Goal: Task Accomplishment & Management: Complete application form

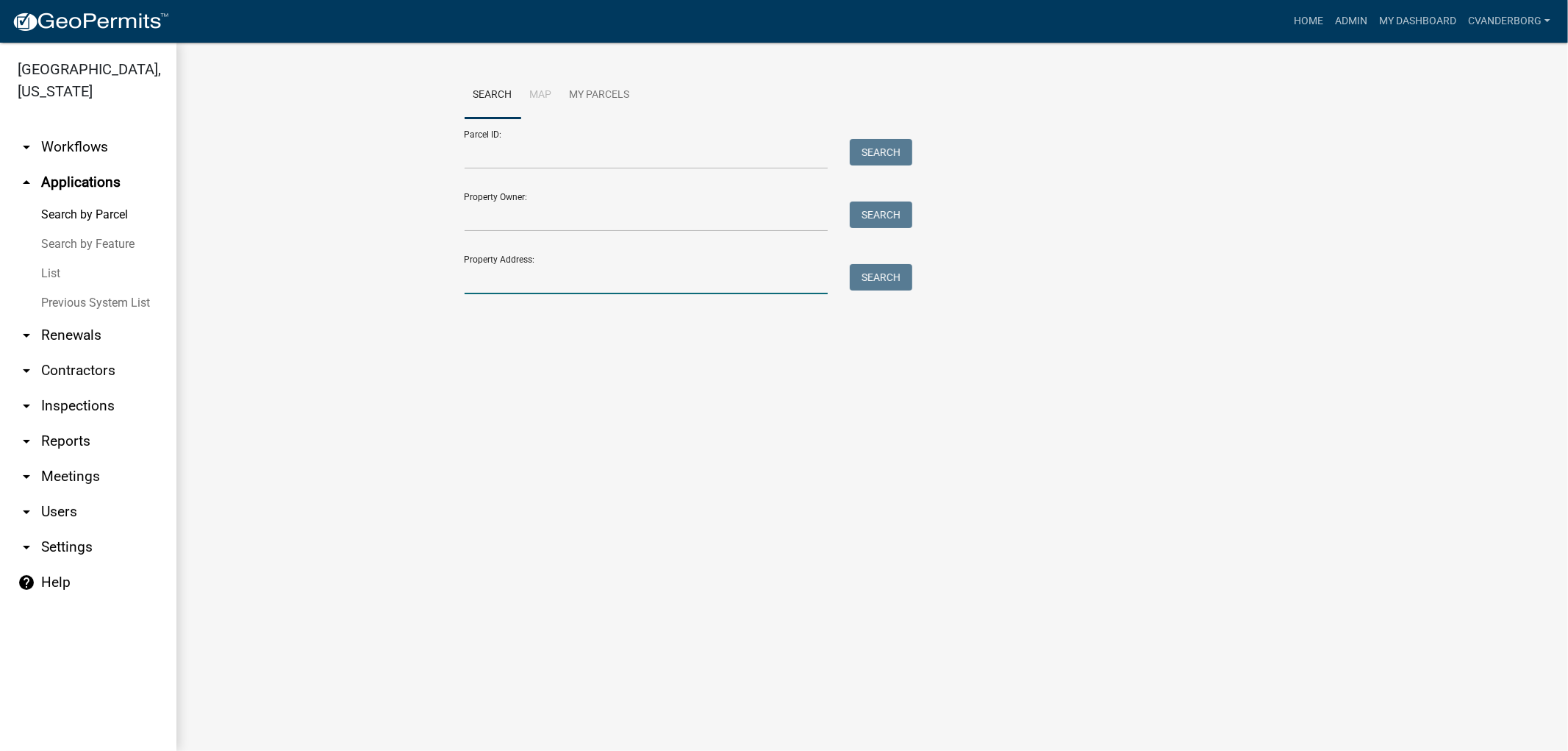
click at [493, 282] on input "Property Address:" at bounding box center [647, 279] width 364 height 30
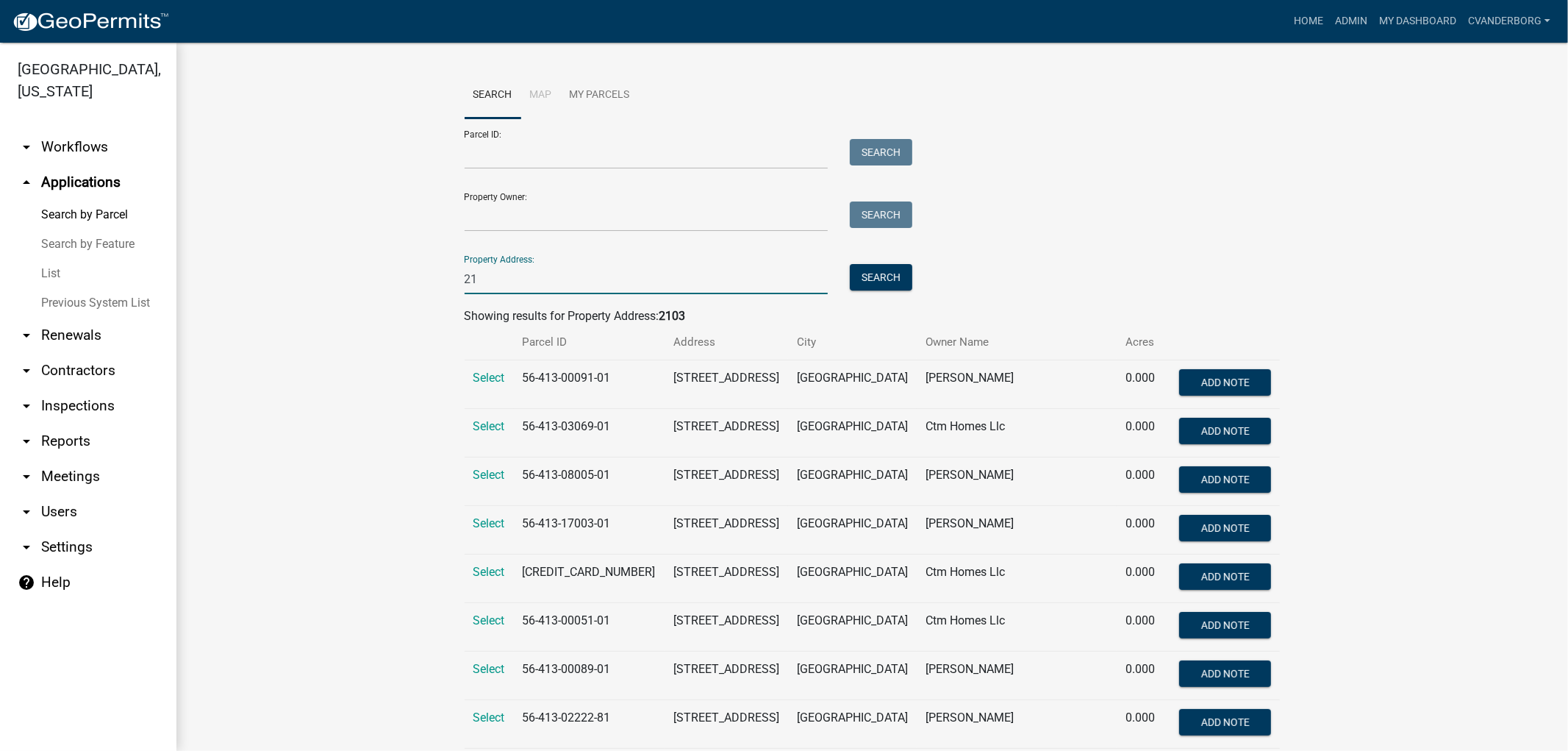
type input "2"
click at [514, 150] on input "Parcel ID:" at bounding box center [647, 153] width 364 height 30
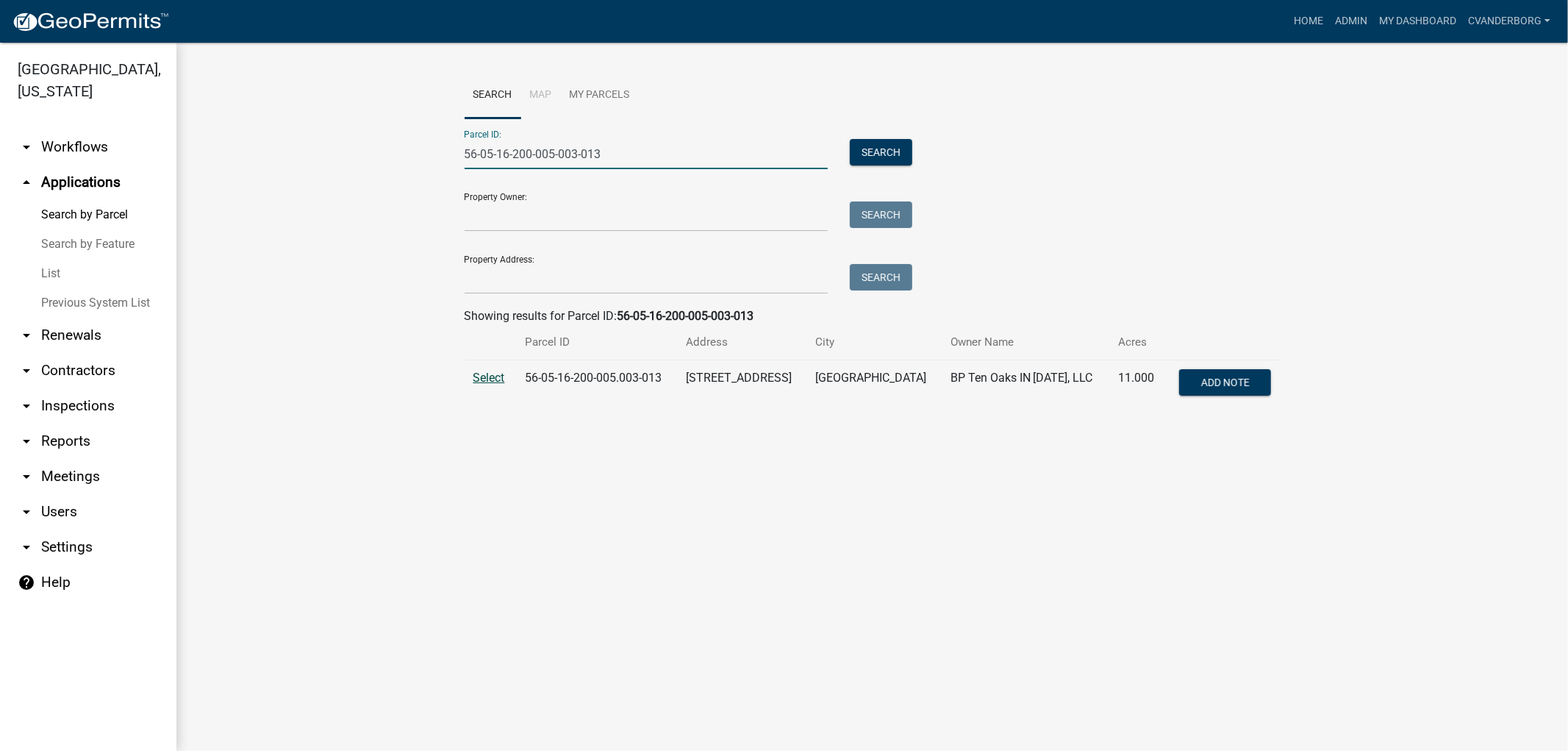
type input "56-05-16-200-005-003-013"
click at [490, 377] on span "Select" at bounding box center [489, 377] width 32 height 14
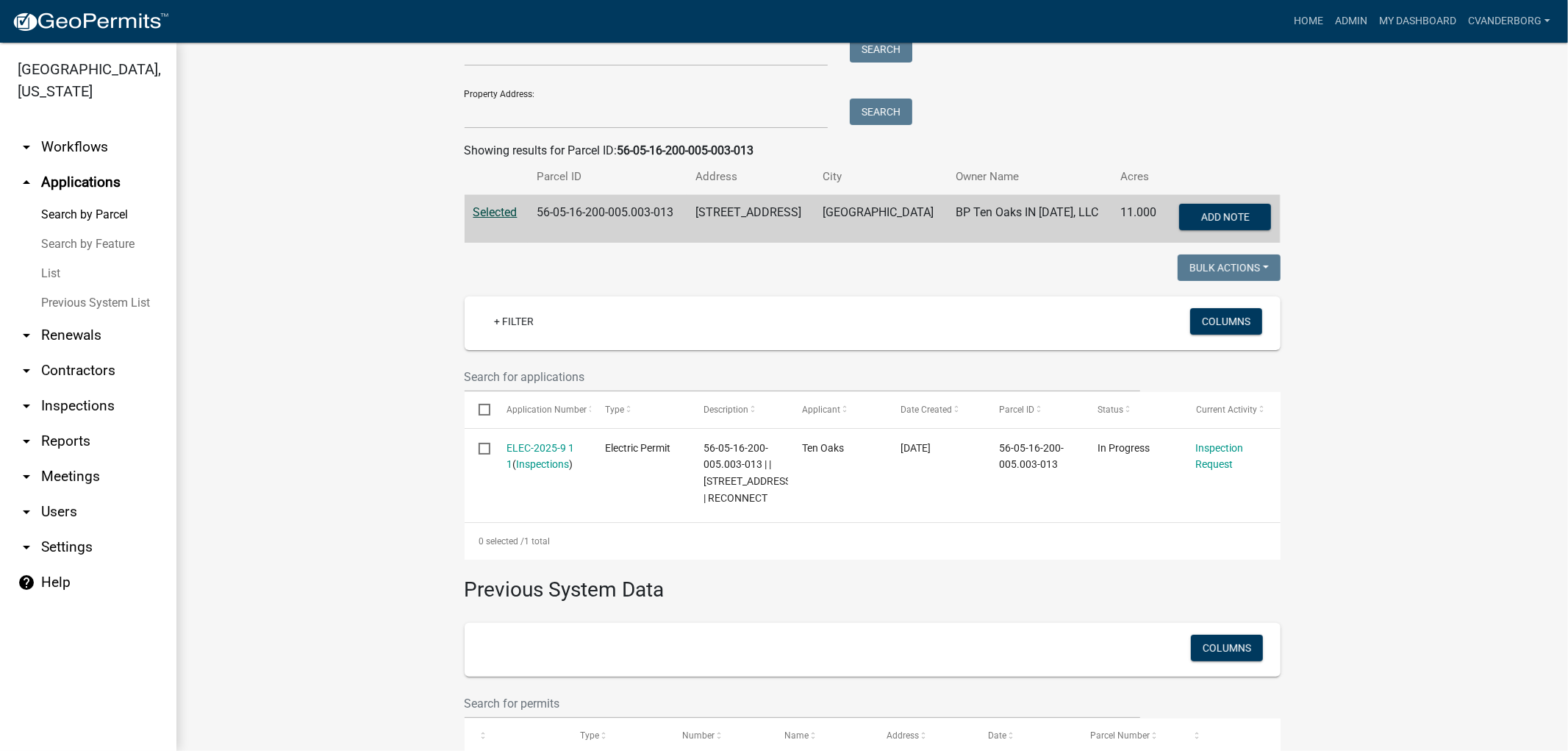
scroll to position [245, 0]
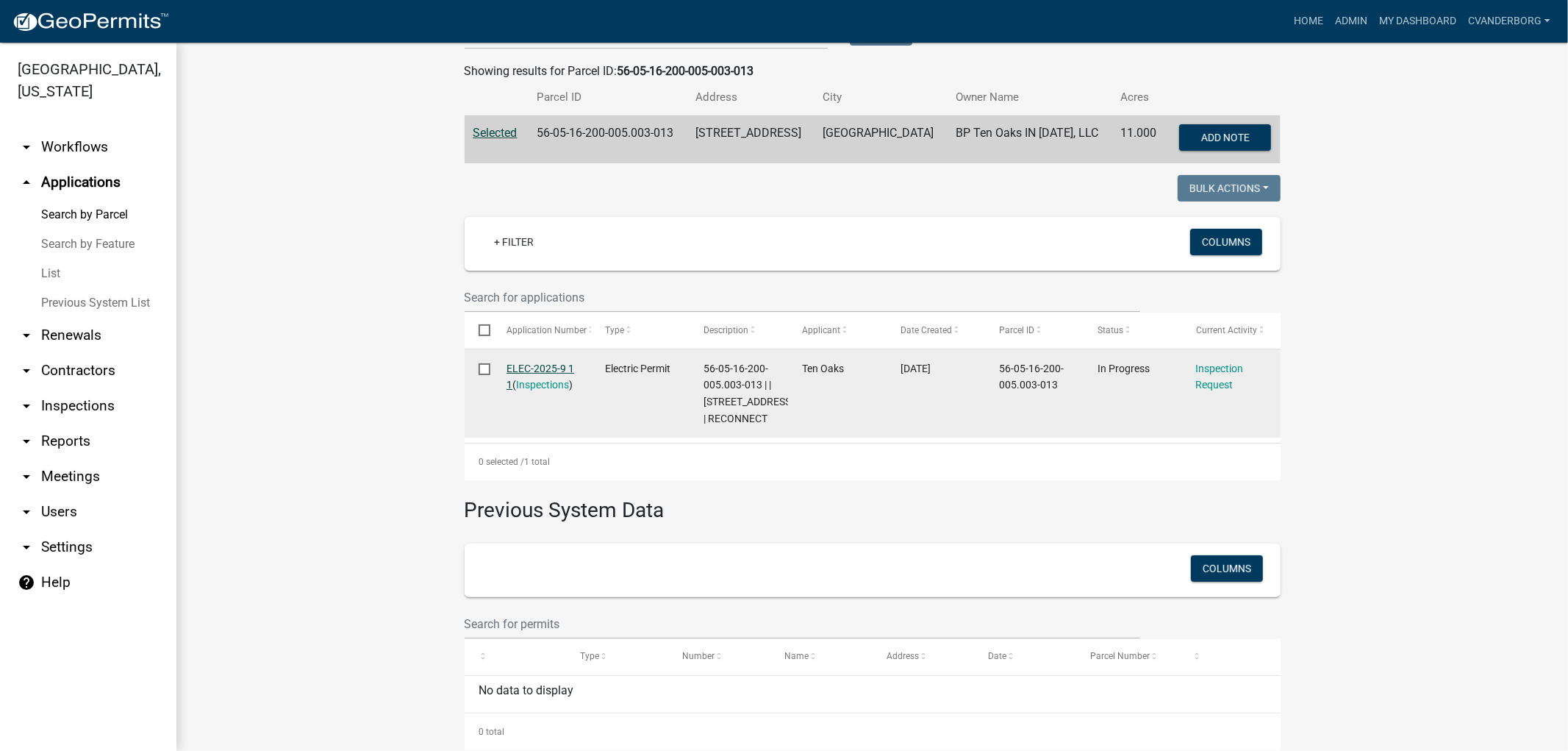
click at [539, 366] on link "ELEC-2025-9 1 1" at bounding box center [540, 377] width 67 height 29
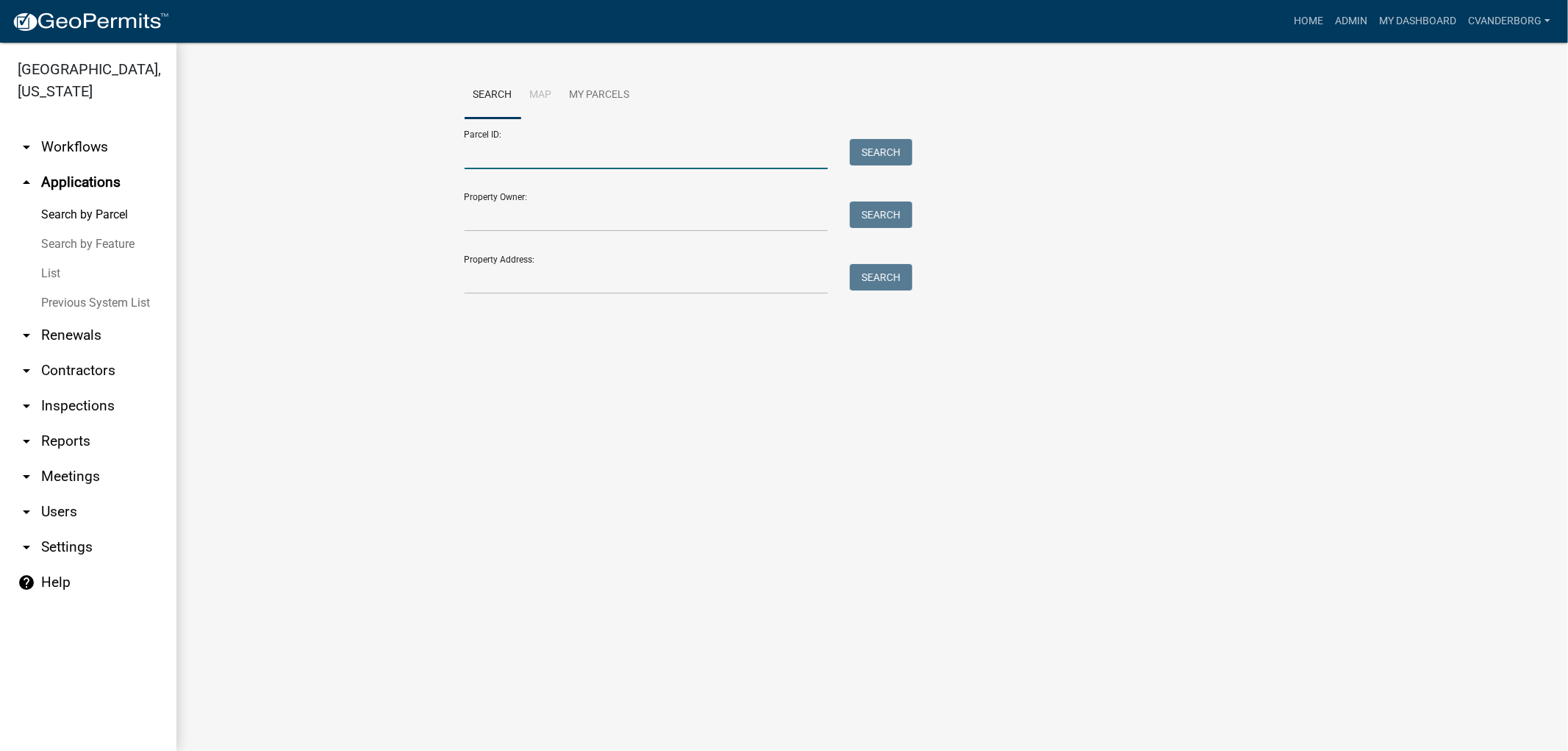
click at [497, 153] on input "Parcel ID:" at bounding box center [647, 153] width 364 height 30
click at [497, 153] on input "Parcel ID:" at bounding box center [647, 153] width 364 height 30
click at [509, 274] on input "Property Address:" at bounding box center [647, 279] width 364 height 30
click at [513, 163] on input "Parcel ID:" at bounding box center [647, 153] width 364 height 30
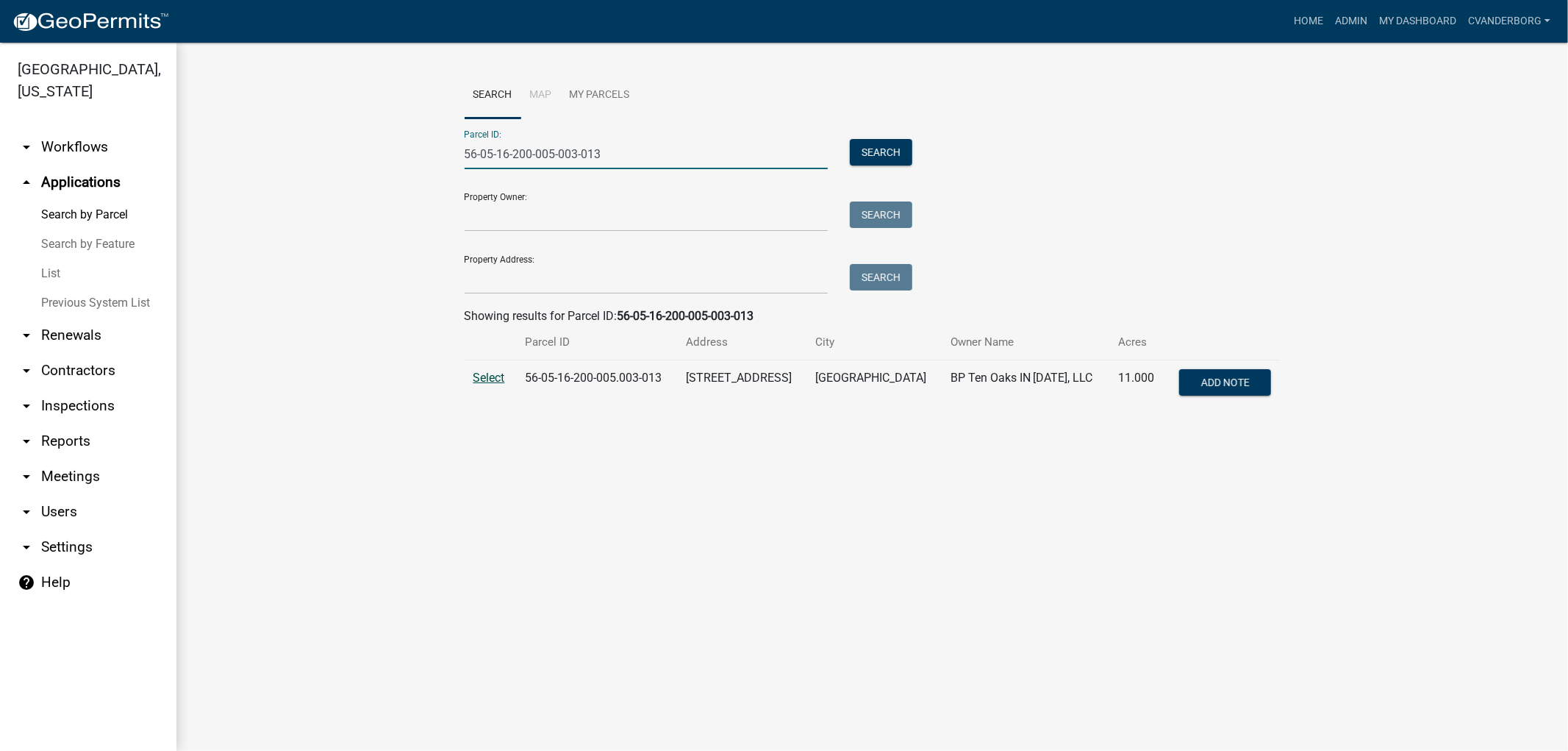
type input "56-05-16-200-005-003-013"
click at [483, 375] on span "Select" at bounding box center [489, 377] width 32 height 14
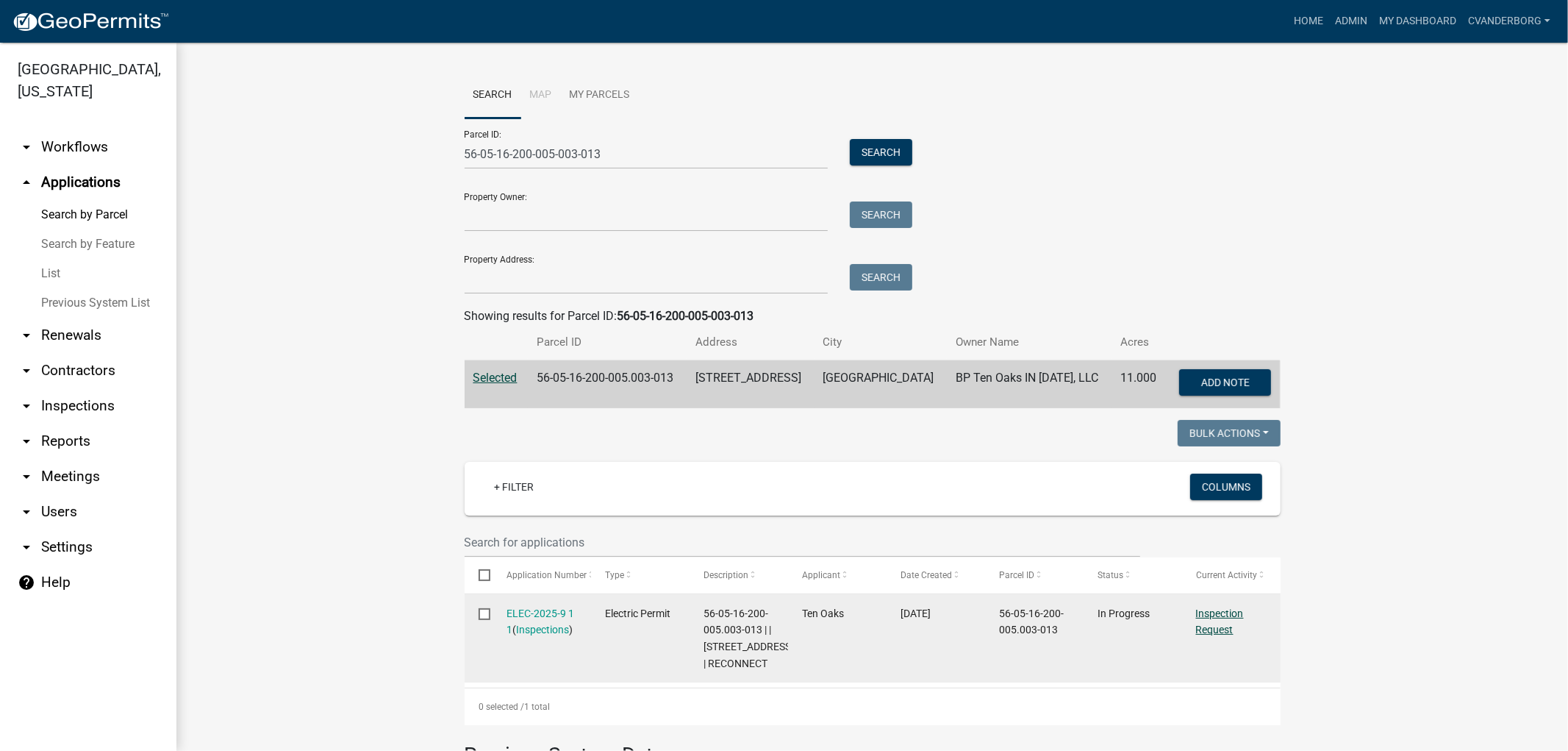
click at [1210, 615] on link "Inspection Request" at bounding box center [1220, 622] width 48 height 29
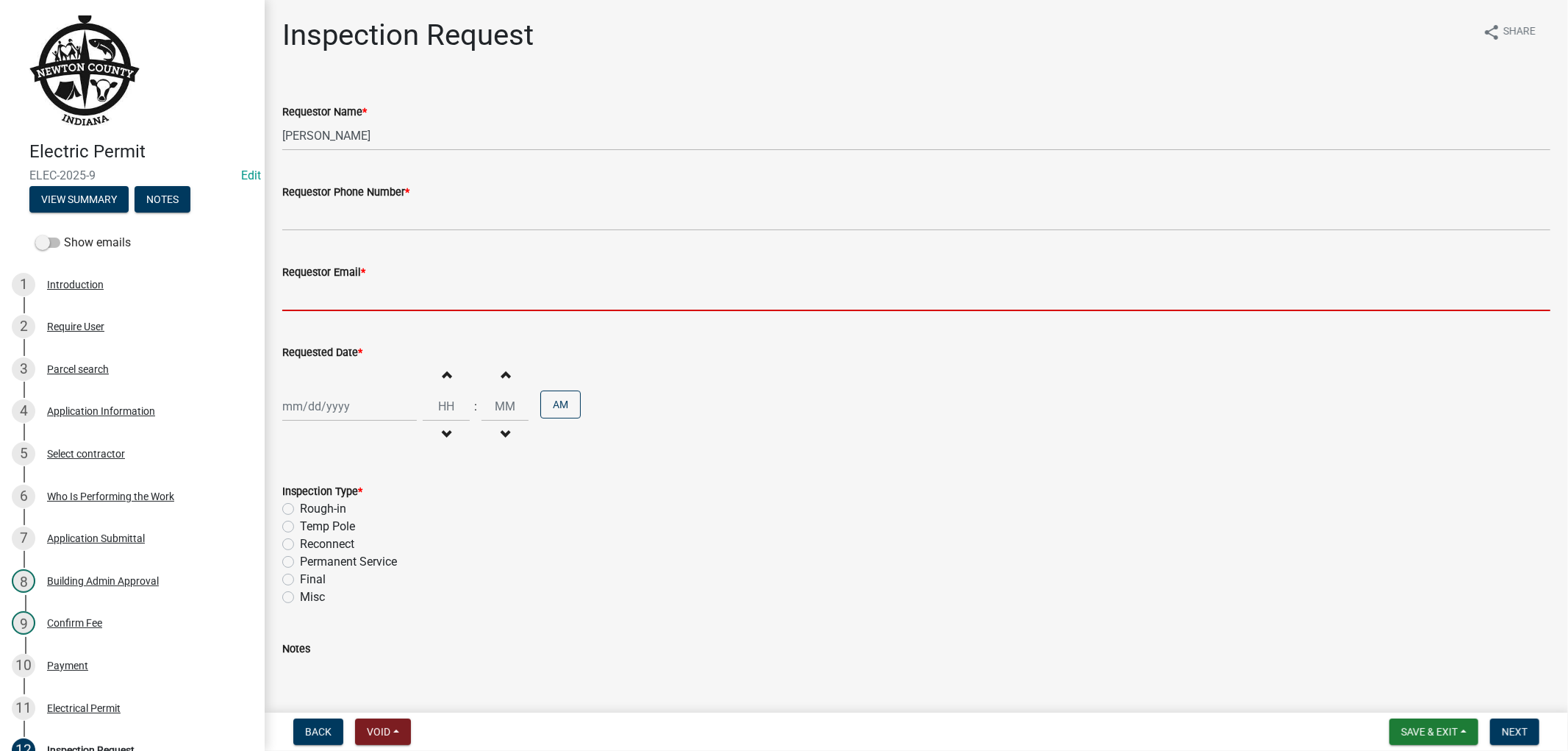
click at [339, 297] on input "Requestor Email *" at bounding box center [916, 295] width 1268 height 30
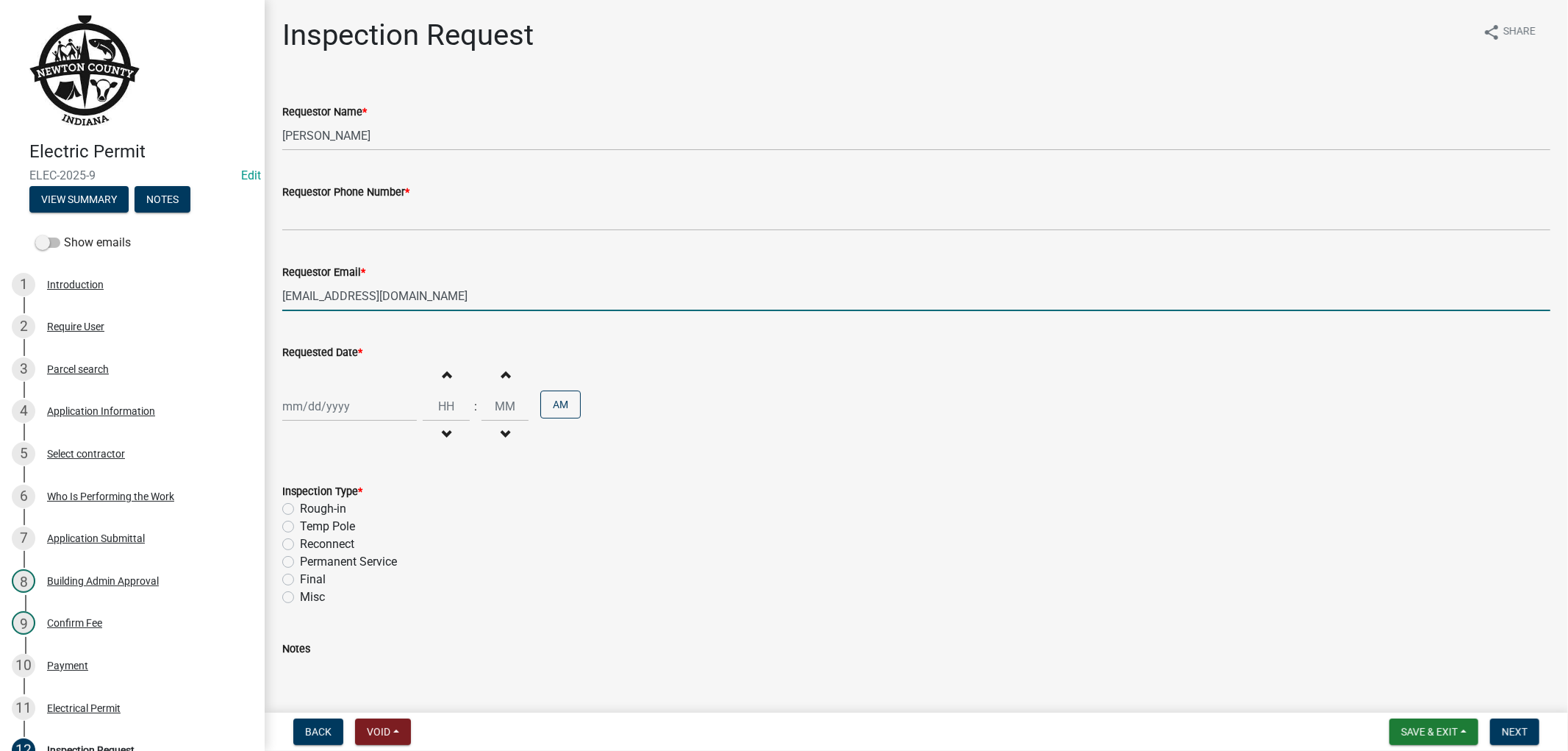
type input "[EMAIL_ADDRESS][DOMAIN_NAME]"
select select "9"
select select "2025"
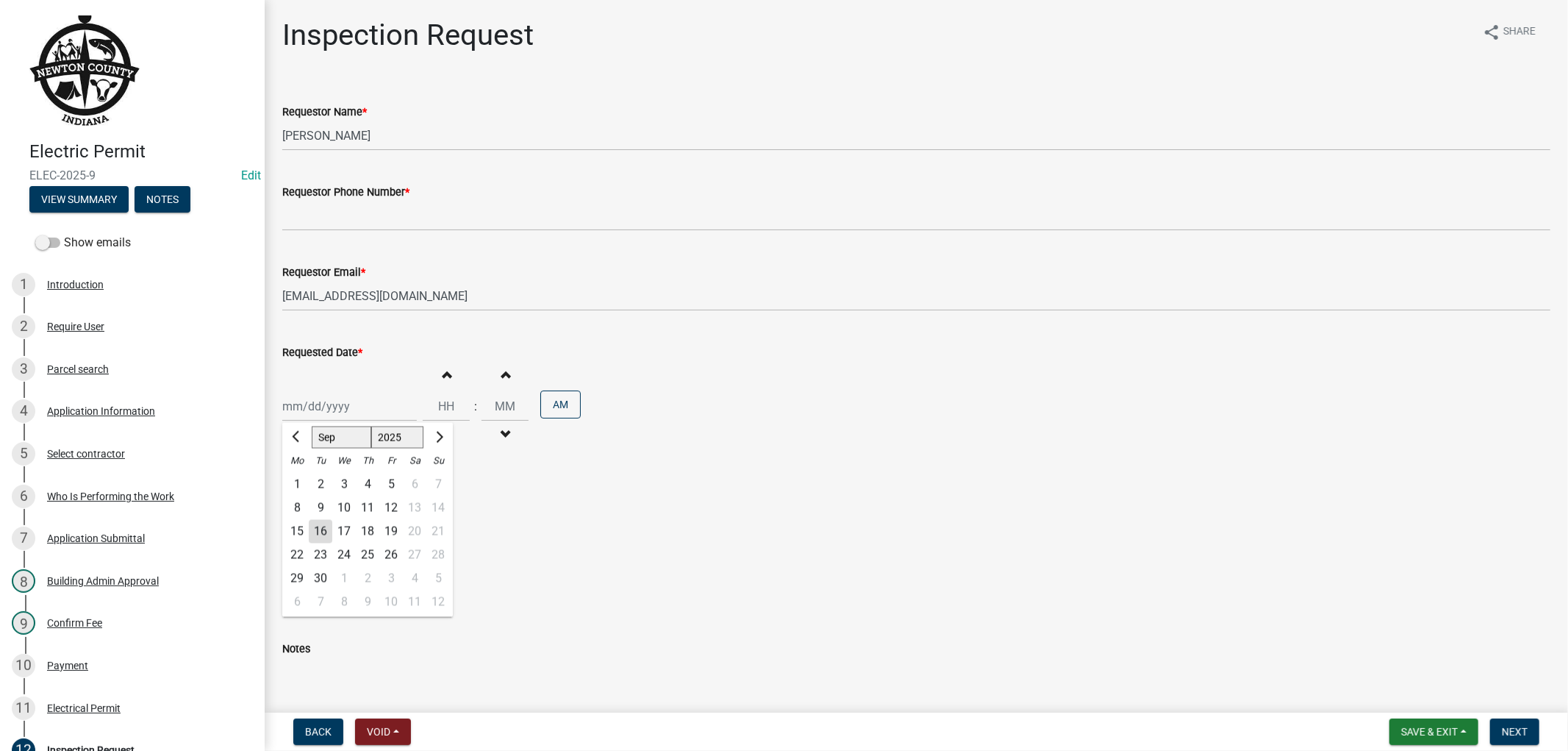
click at [395, 505] on div "12" at bounding box center [391, 508] width 23 height 23
type input "[DATE]"
click at [442, 409] on input "Hours" at bounding box center [446, 406] width 47 height 30
click at [442, 374] on span "button" at bounding box center [445, 374] width 7 height 12
type input "01"
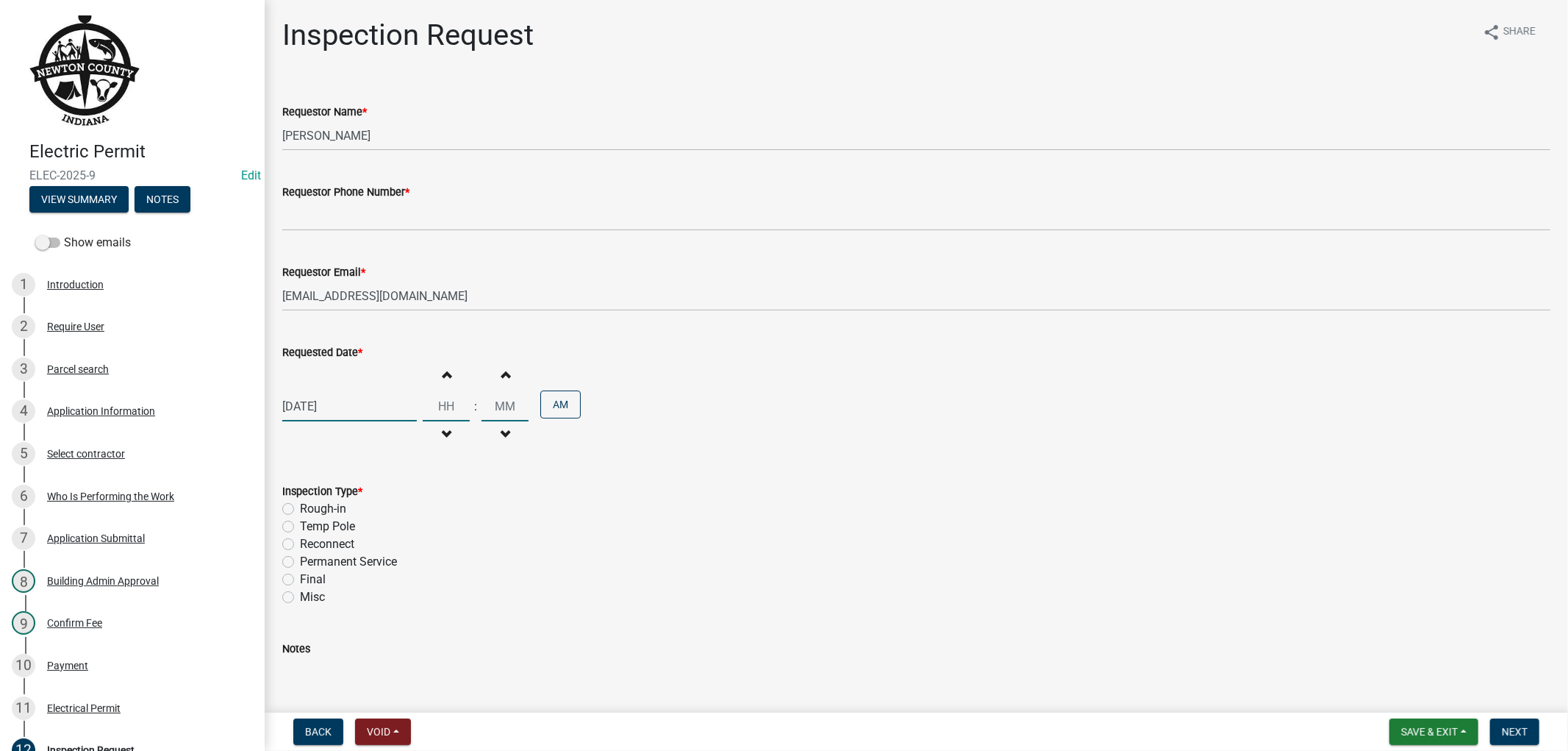
type input "00"
click at [442, 374] on span "button" at bounding box center [445, 374] width 7 height 12
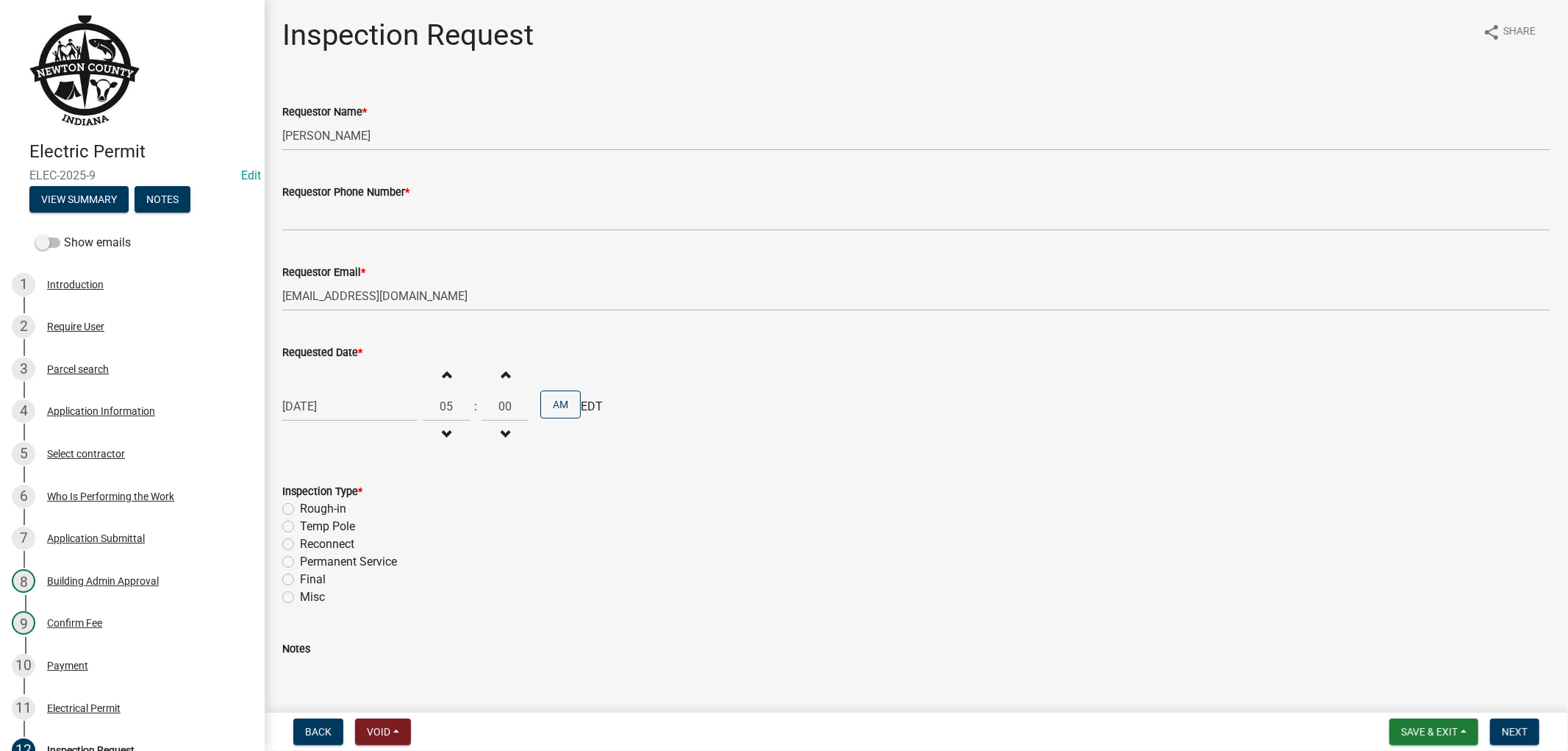
click at [442, 374] on span "button" at bounding box center [445, 374] width 7 height 12
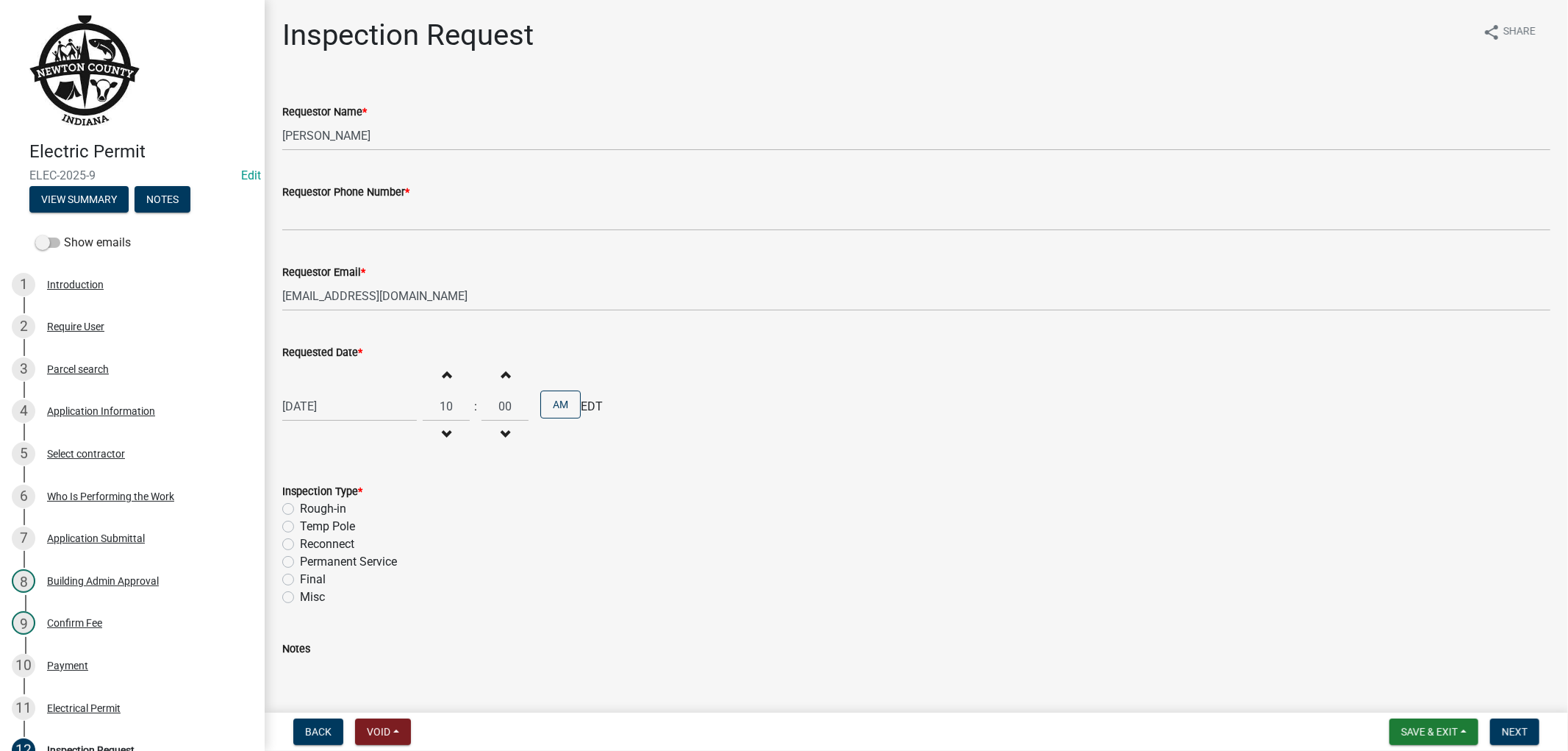
click at [442, 374] on span "button" at bounding box center [445, 374] width 7 height 12
click at [442, 432] on span "button" at bounding box center [445, 434] width 7 height 12
type input "11"
click at [300, 546] on label "Reconnect" at bounding box center [327, 544] width 54 height 18
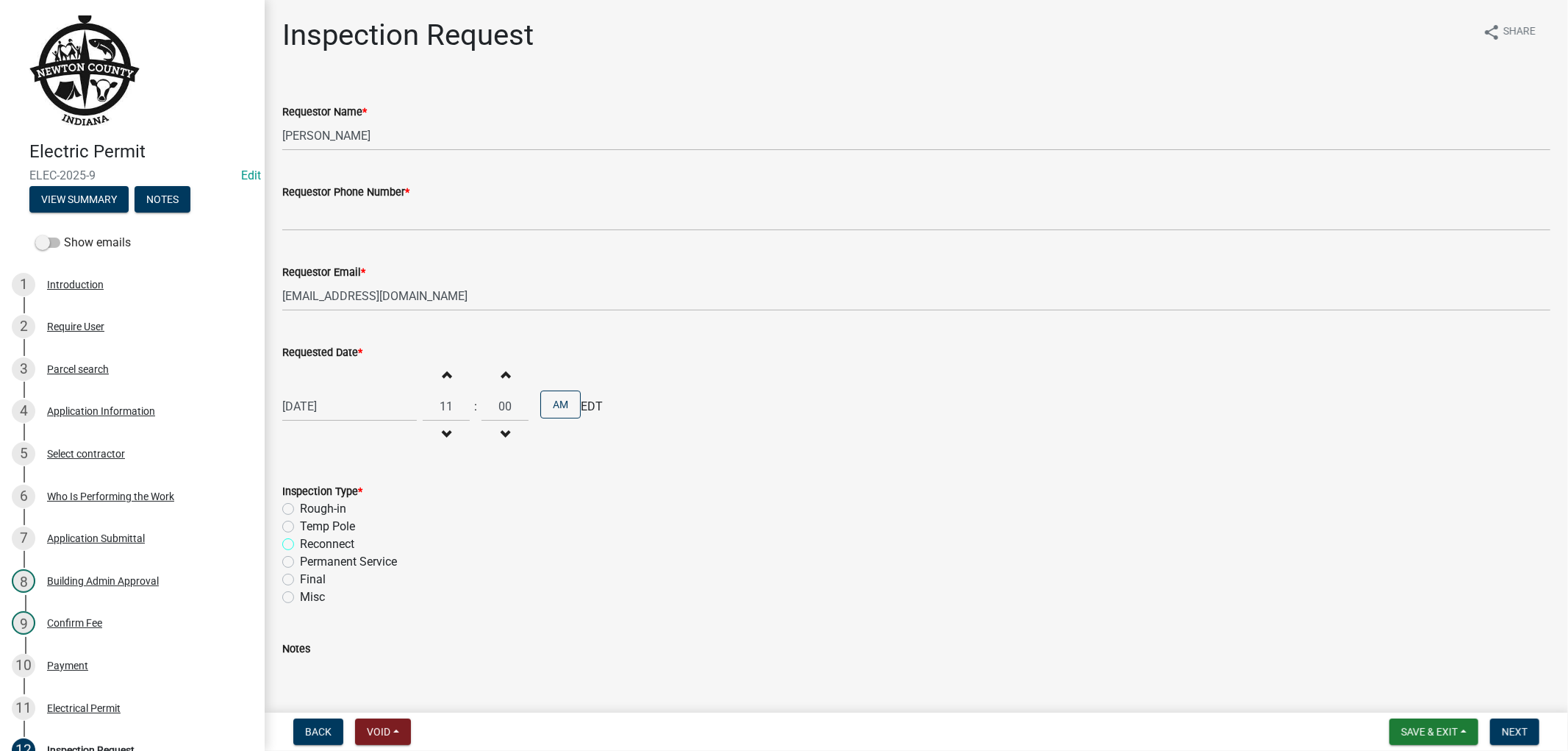
click at [300, 545] on input "Reconnect" at bounding box center [304, 540] width 9 height 9
radio input "true"
click at [1512, 730] on span "Next" at bounding box center [1514, 731] width 26 height 12
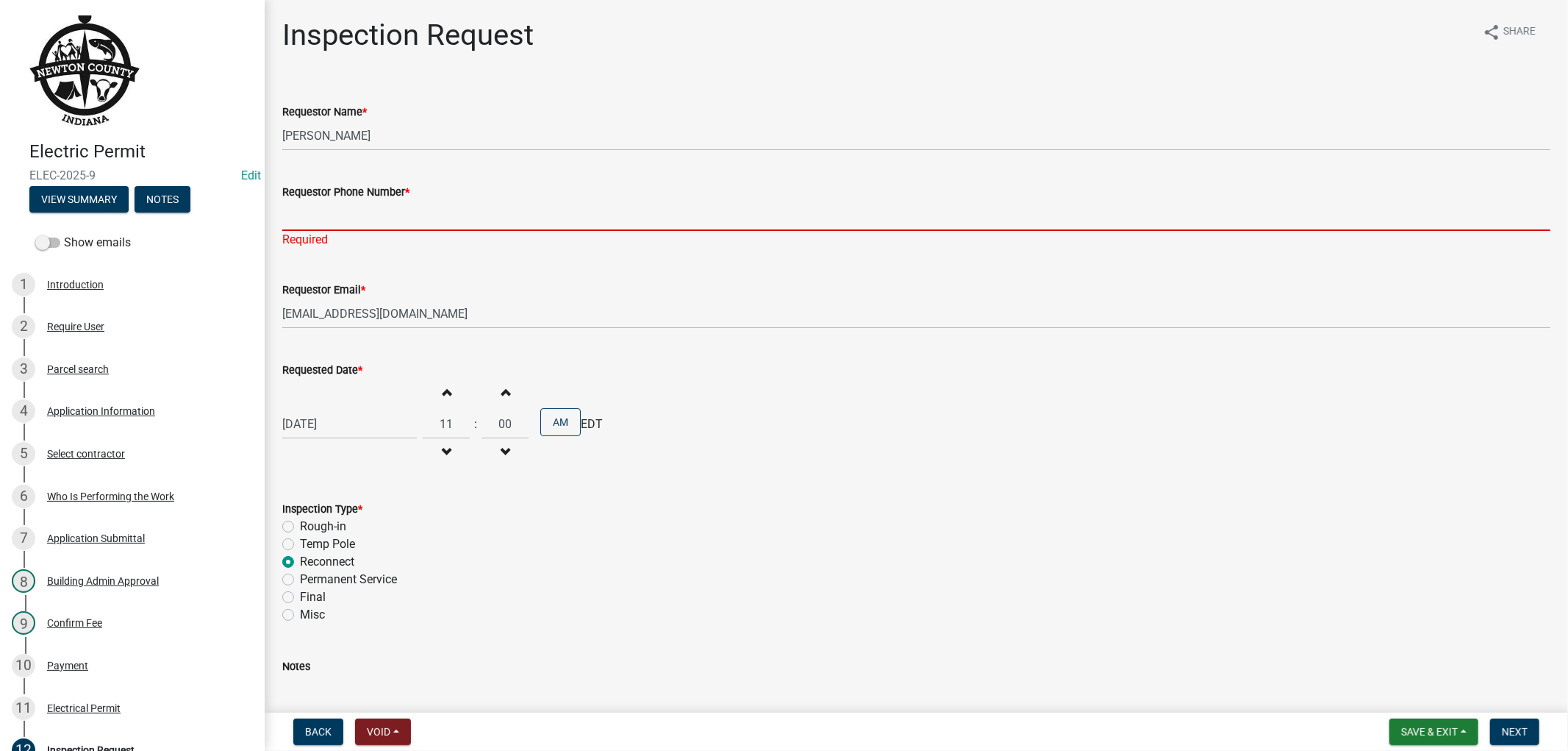
click at [383, 226] on input "Requestor Phone Number *" at bounding box center [916, 215] width 1268 height 30
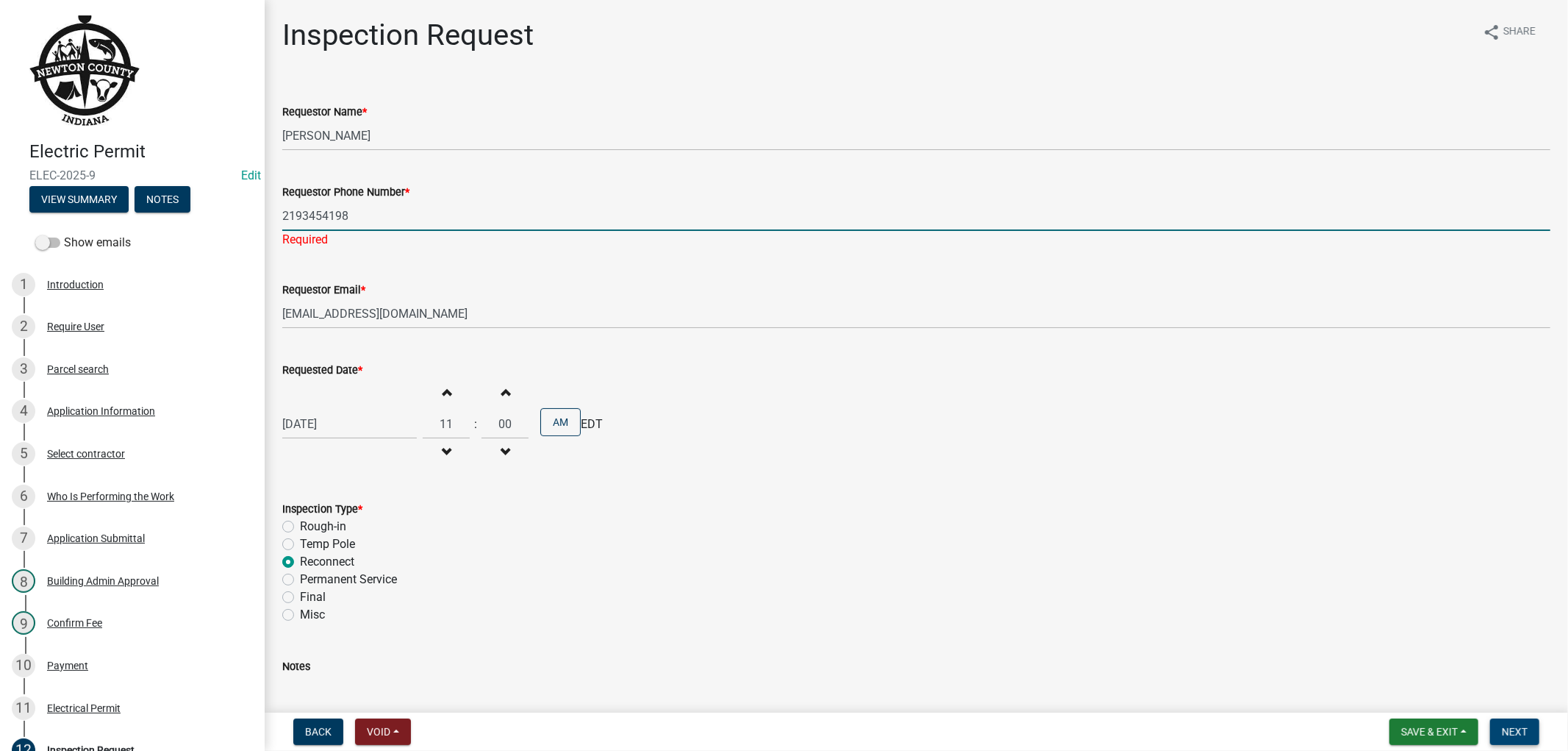
type input "2193454198"
click at [1508, 725] on span "Next" at bounding box center [1514, 731] width 26 height 12
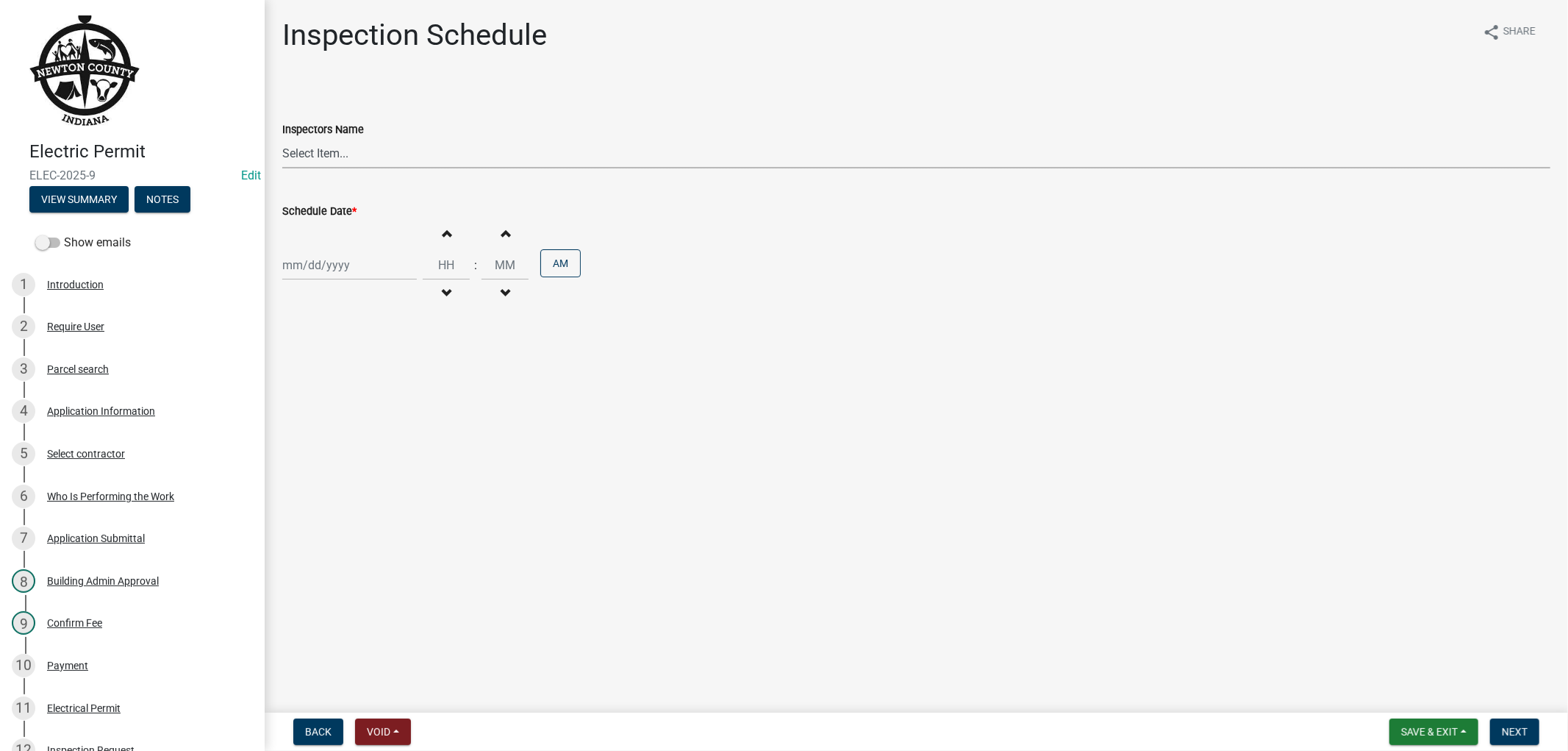
click at [362, 150] on select "Select Item... jcornell ([PERSON_NAME]) [PERSON_NAME] ([PERSON_NAME]) cvanderbo…" at bounding box center [916, 153] width 1268 height 30
select select "ebad0f8c-2052-440e-afac-a9d7888f8e9c"
click at [282, 138] on select "Select Item... jcornell ([PERSON_NAME]) [PERSON_NAME] ([PERSON_NAME]) cvanderbo…" at bounding box center [916, 153] width 1268 height 30
click at [370, 273] on div at bounding box center [349, 265] width 135 height 30
select select "9"
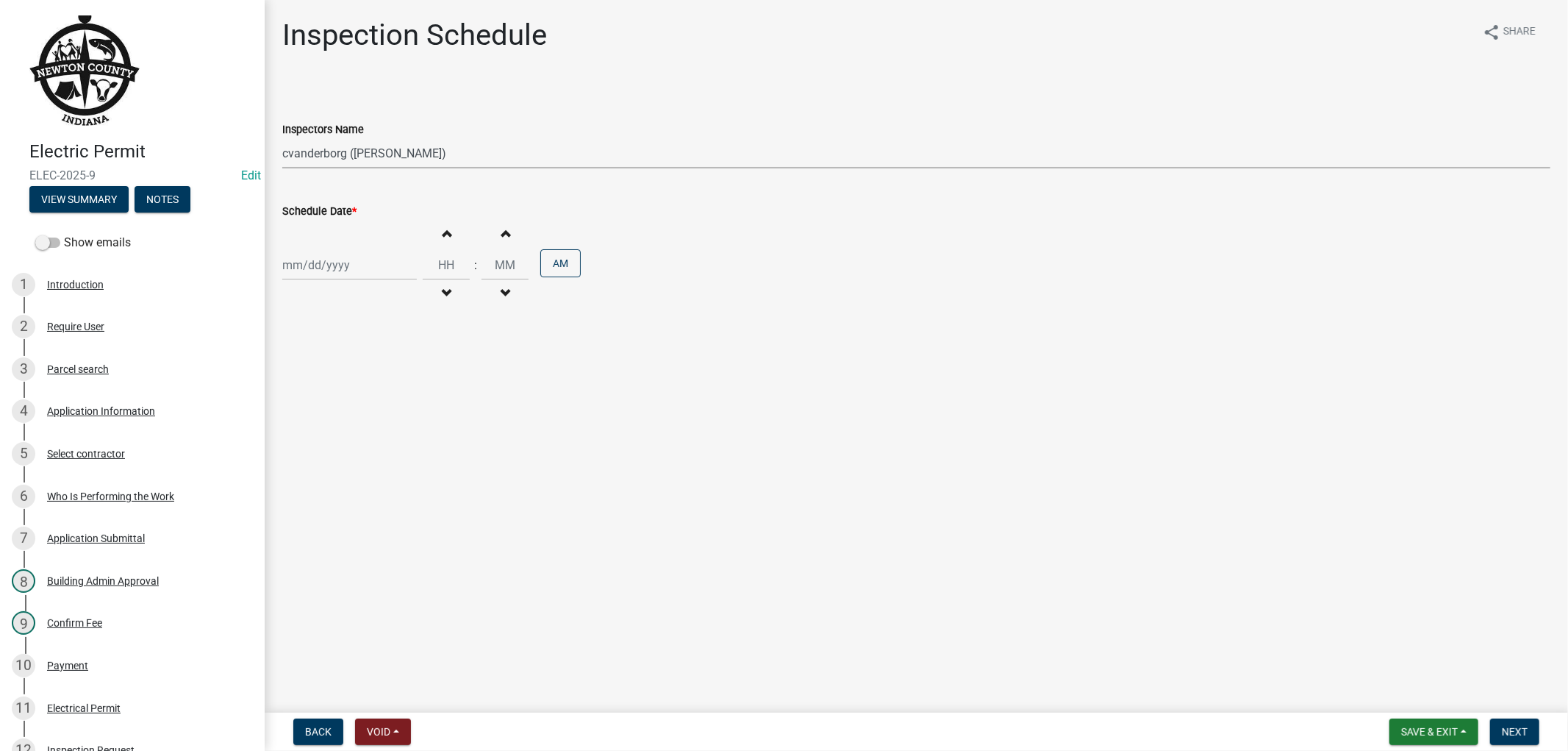
select select "2025"
click at [395, 363] on div "12" at bounding box center [391, 367] width 23 height 23
type input "[DATE]"
click at [437, 273] on input "Hours" at bounding box center [446, 265] width 47 height 30
type input "11"
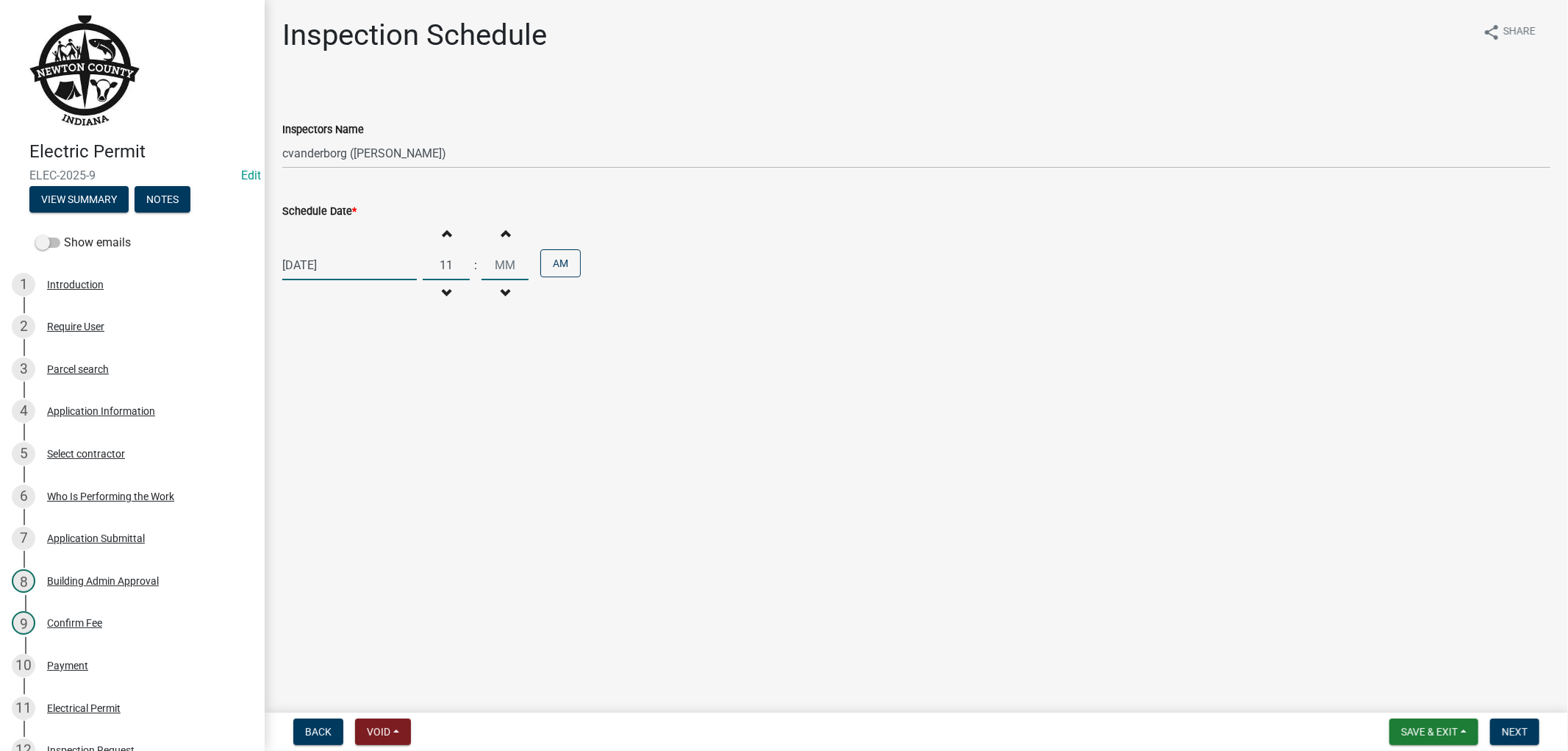
type input "00"
click at [1511, 725] on span "Next" at bounding box center [1514, 731] width 26 height 12
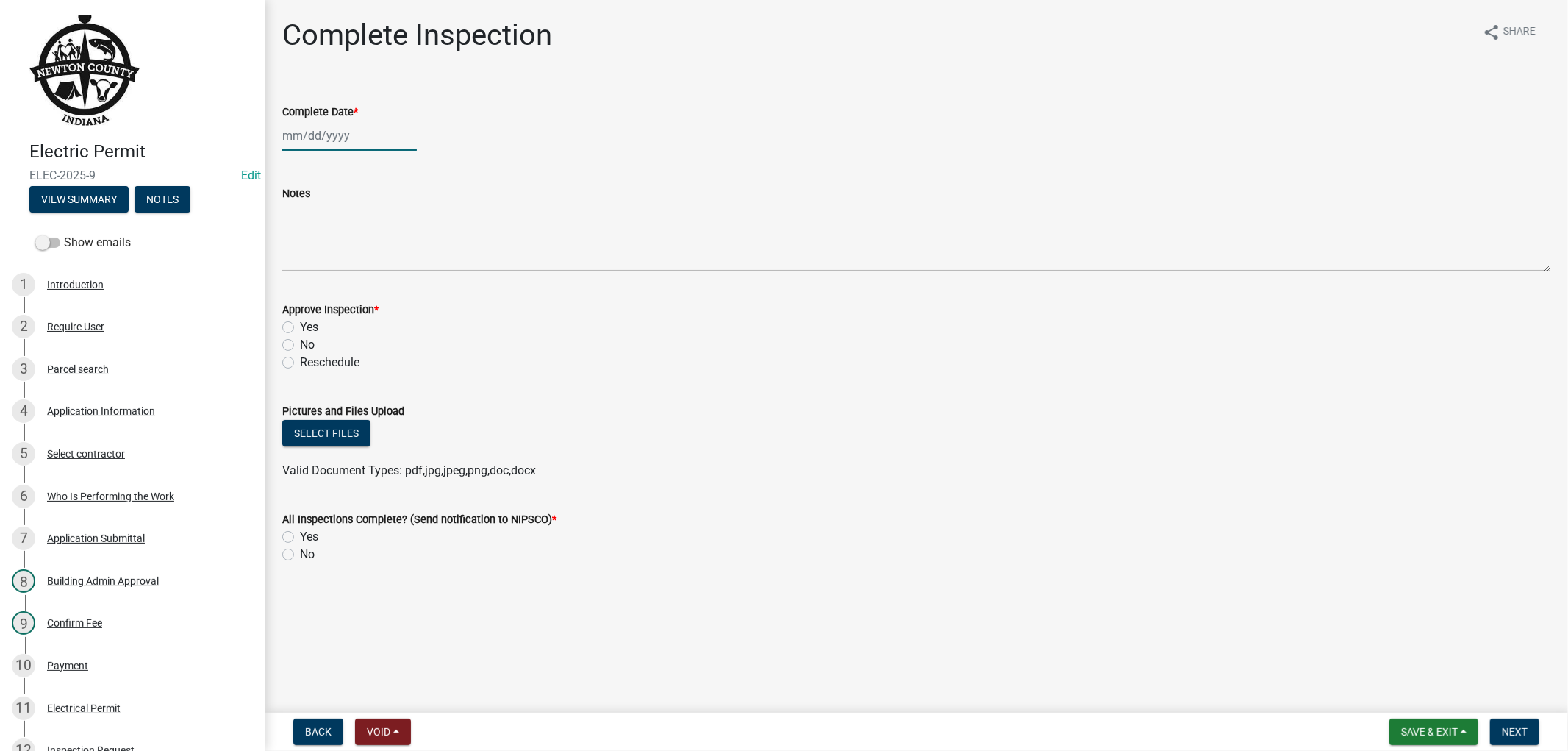
select select "9"
select select "2025"
click at [318, 136] on div "[PERSON_NAME] Feb Mar Apr [PERSON_NAME][DATE] Oct Nov [DATE] 1526 1527 1528 152…" at bounding box center [349, 136] width 135 height 30
click at [394, 237] on div "12" at bounding box center [391, 236] width 23 height 23
type input "[DATE]"
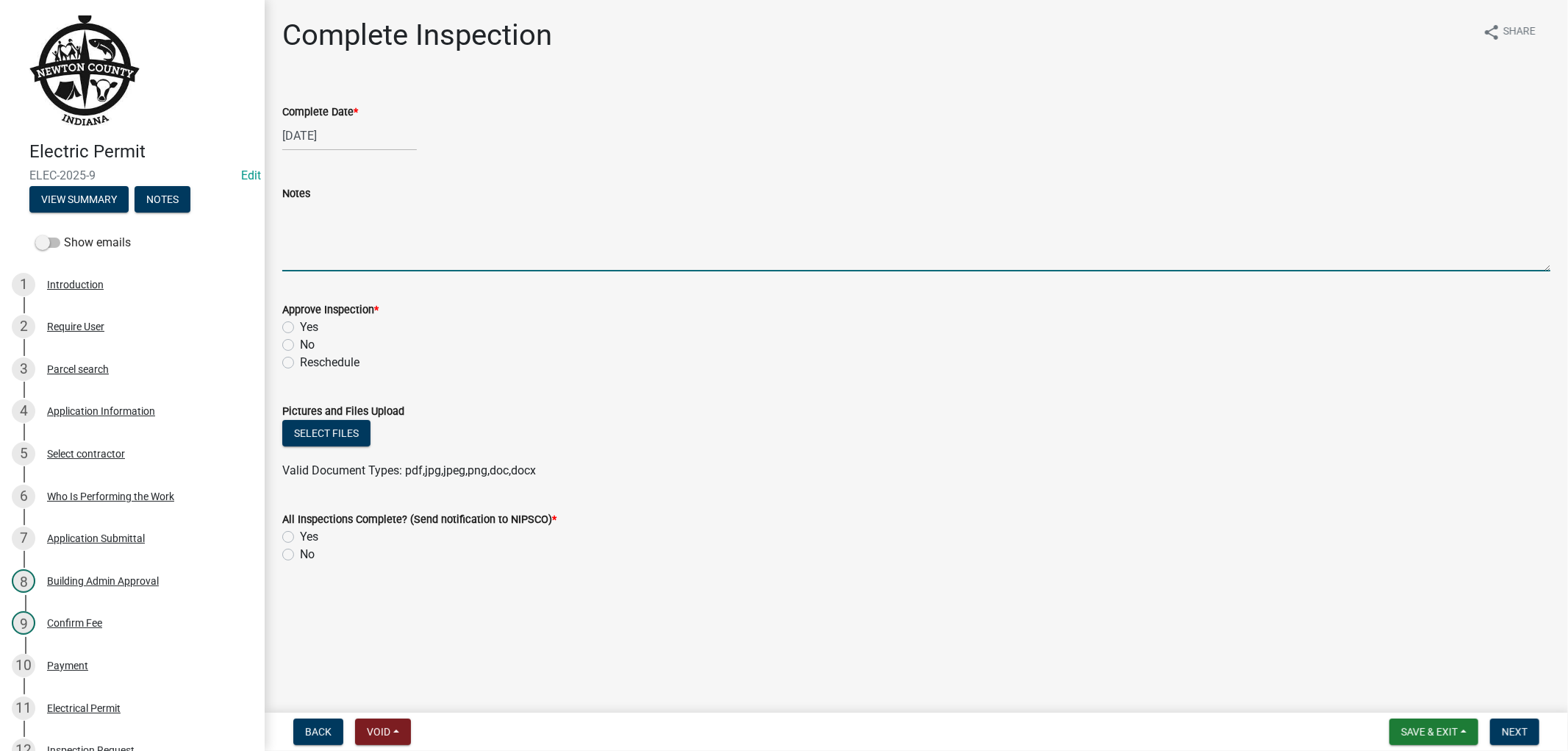
click at [327, 257] on textarea "Notes" at bounding box center [916, 236] width 1268 height 69
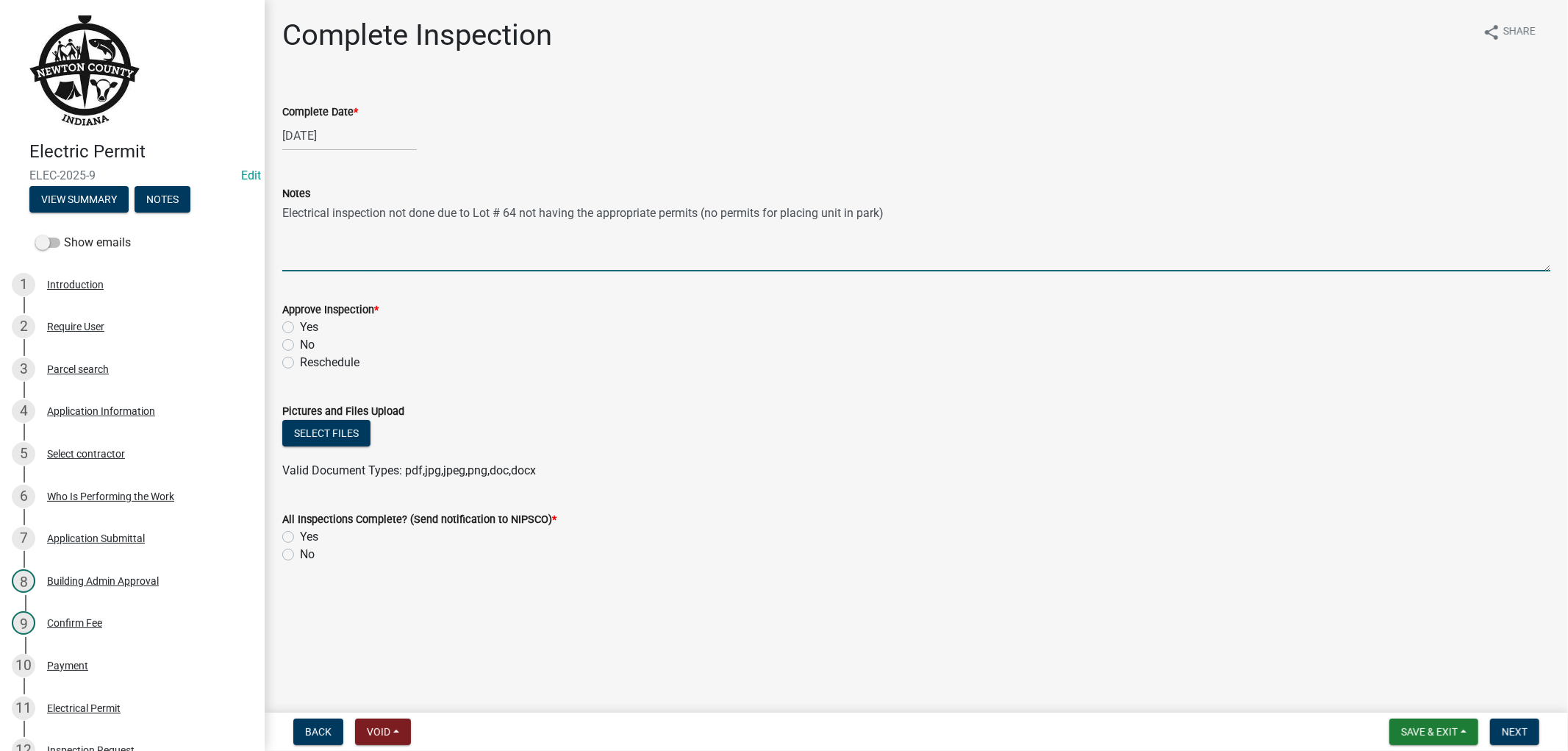
type textarea "Electrical inspection not done due to Lot # 64 not having the appropriate permi…"
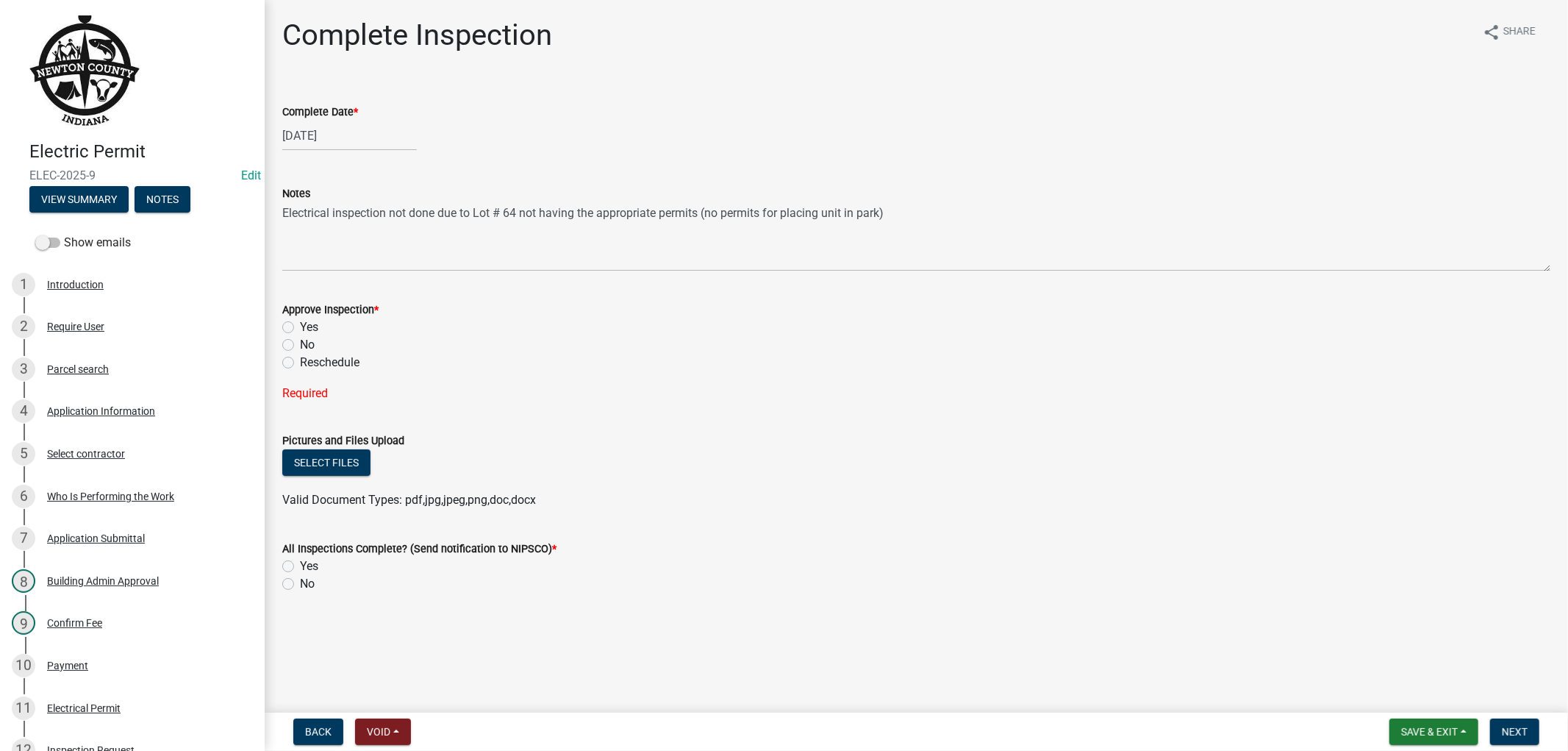
click at [300, 344] on label "No" at bounding box center [307, 345] width 15 height 18
click at [300, 344] on input "No" at bounding box center [304, 341] width 9 height 9
radio input "true"
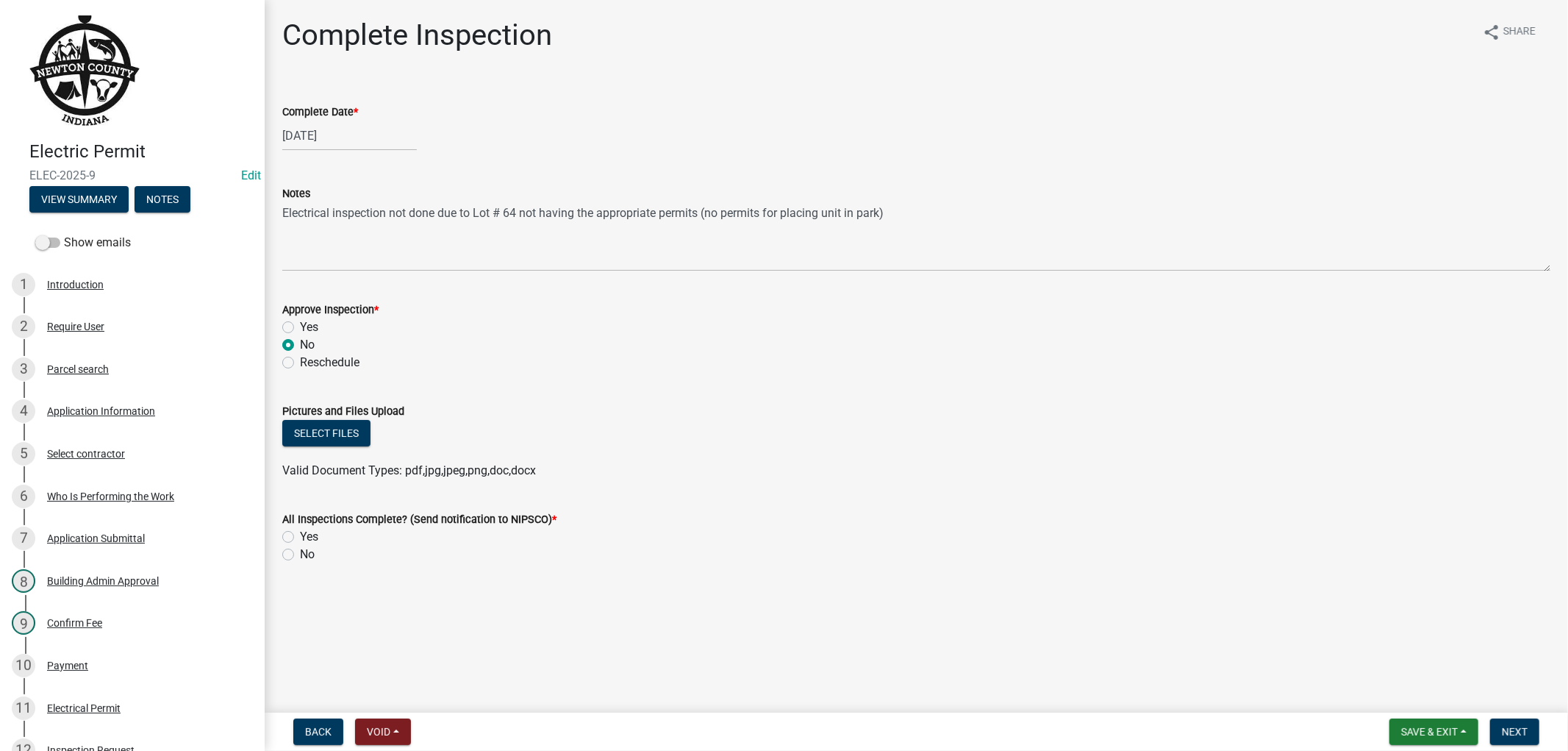
click at [300, 553] on label "No" at bounding box center [307, 554] width 15 height 18
click at [300, 553] on input "No" at bounding box center [304, 550] width 9 height 9
radio input "true"
click at [1449, 729] on span "Save & Exit" at bounding box center [1429, 731] width 57 height 12
click at [1408, 694] on button "Save & Exit" at bounding box center [1419, 694] width 118 height 36
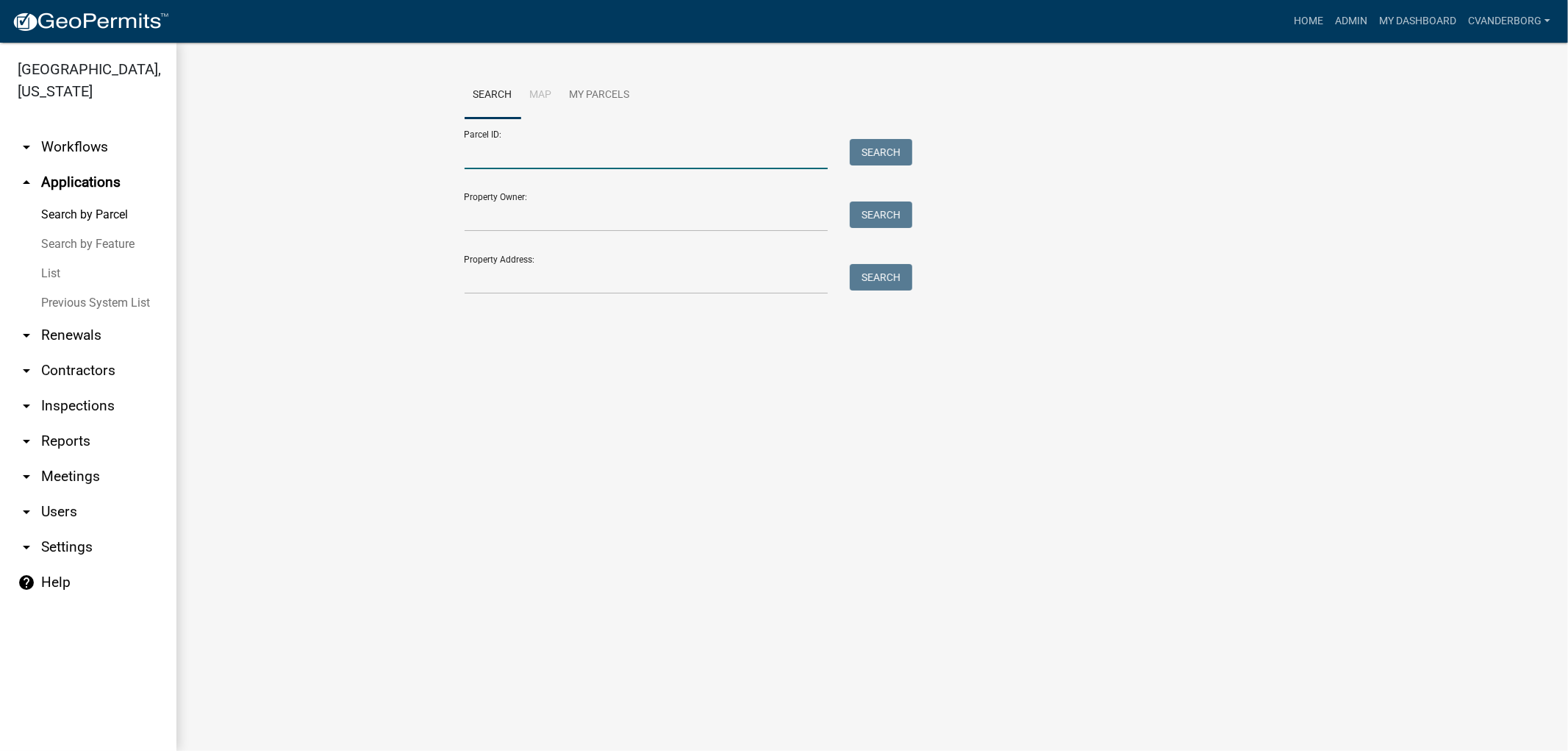
click at [505, 149] on input "Parcel ID:" at bounding box center [647, 153] width 364 height 30
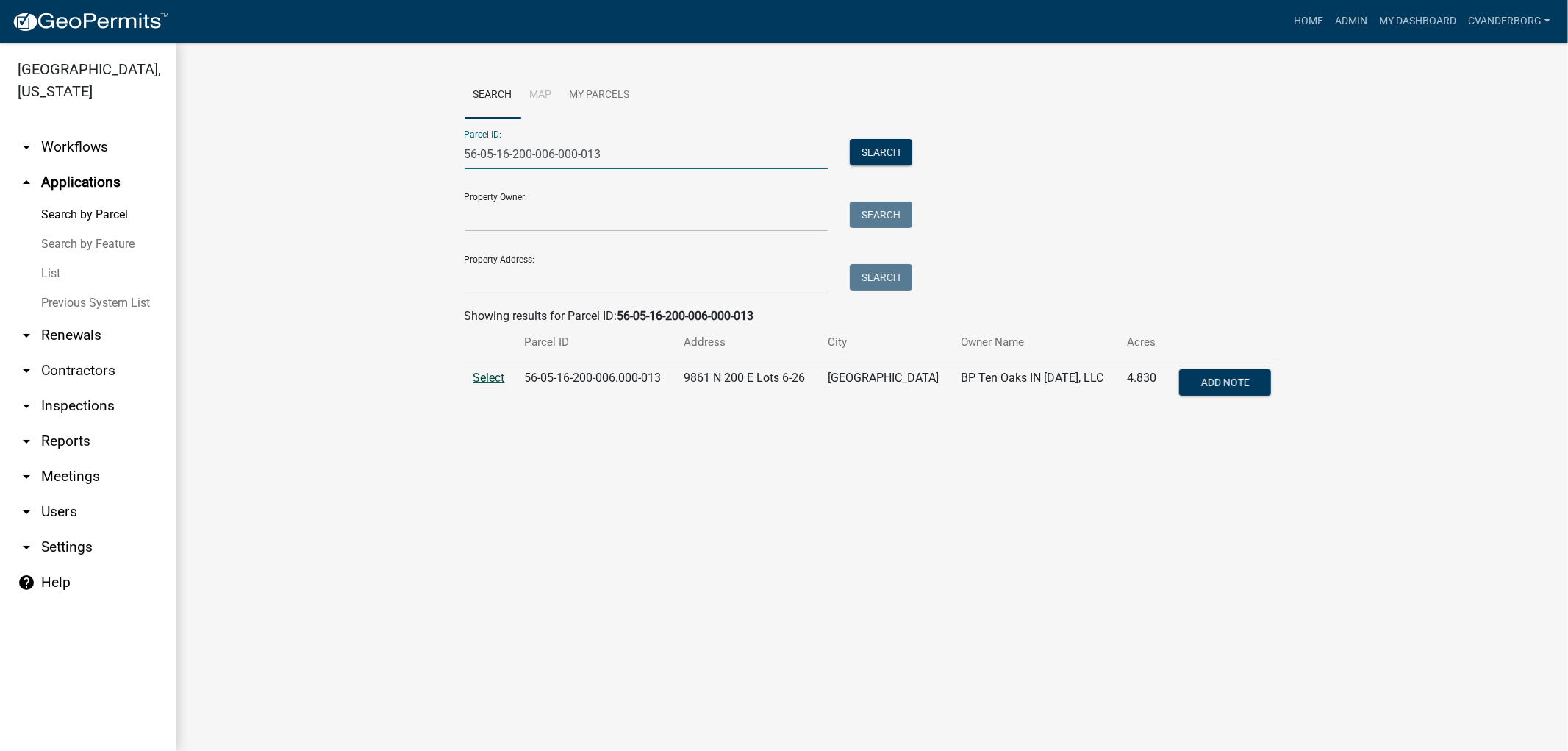
type input "56-05-16-200-006-000-013"
click at [490, 381] on span "Select" at bounding box center [489, 377] width 32 height 14
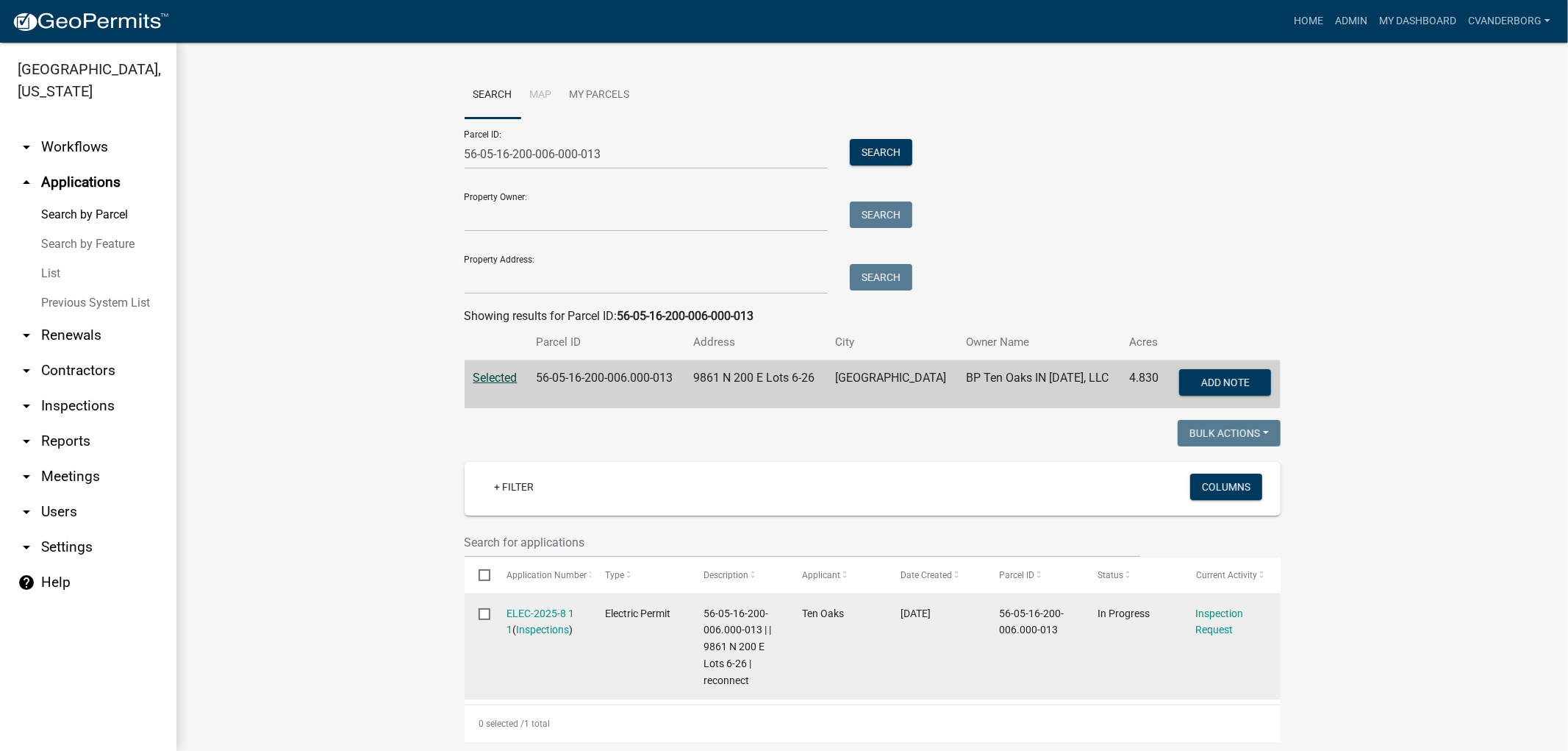
click at [1219, 621] on div "Inspection Request" at bounding box center [1231, 622] width 70 height 34
click at [1210, 629] on link "Inspection Request" at bounding box center [1220, 622] width 48 height 29
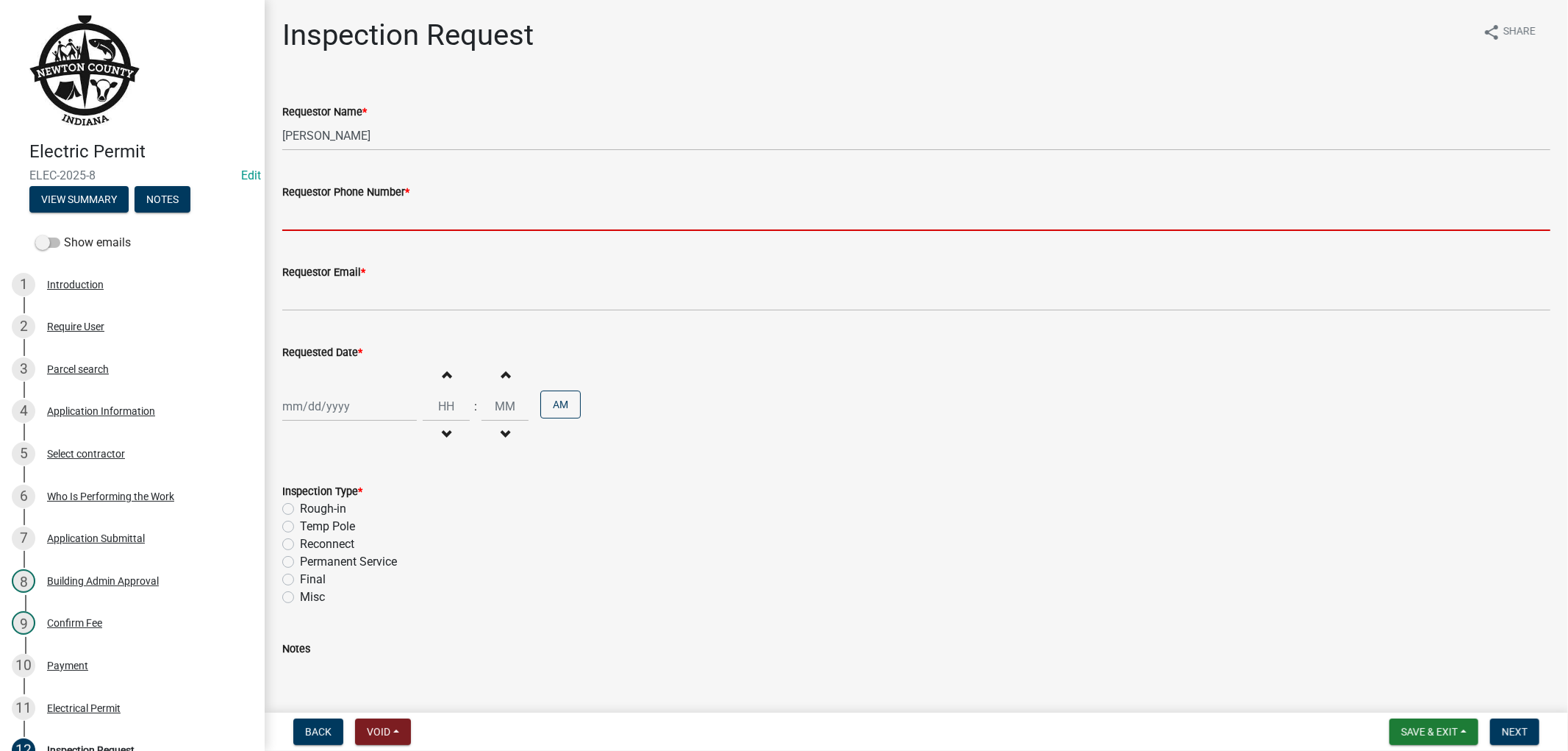
click at [348, 217] on input "Requestor Phone Number *" at bounding box center [916, 215] width 1268 height 30
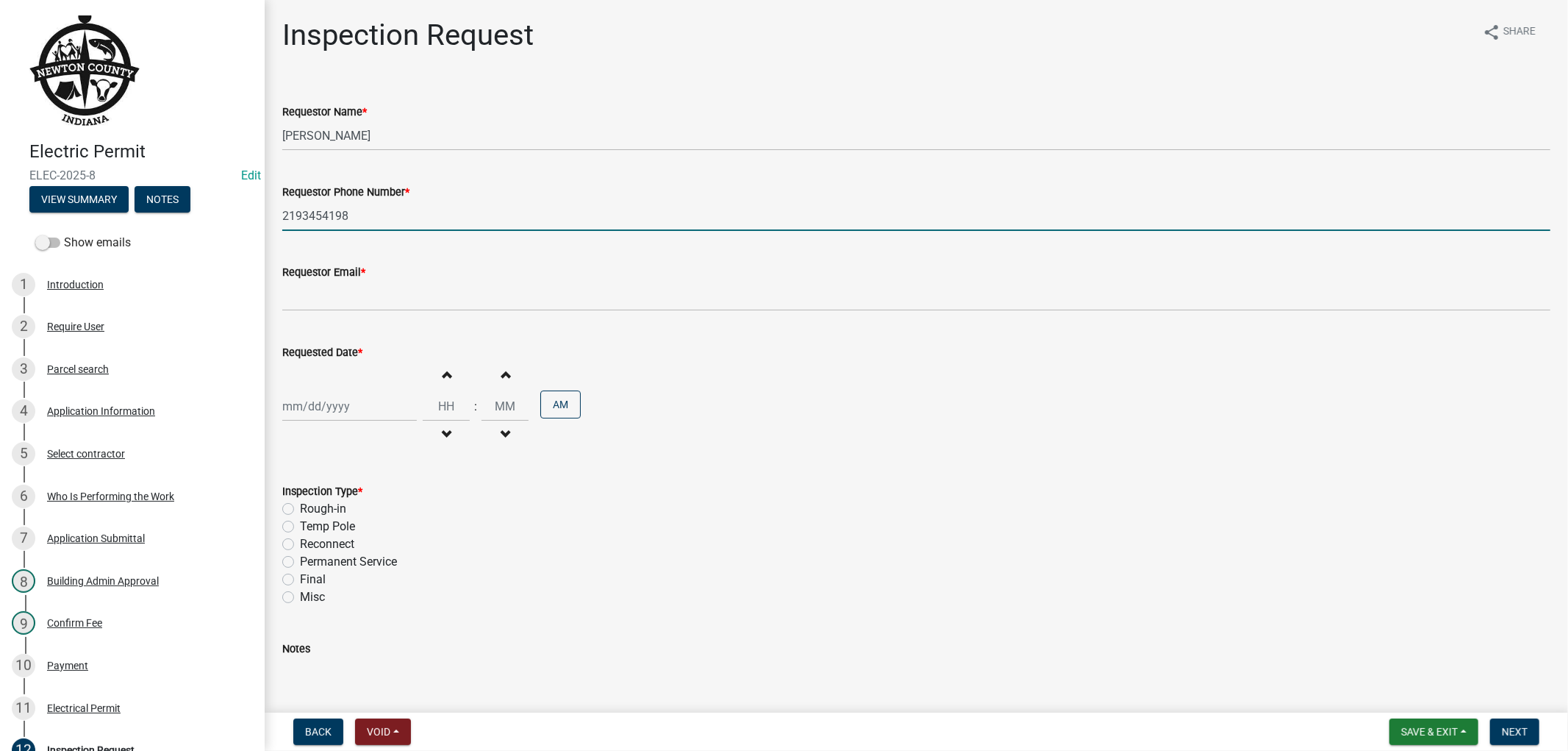
type input "2193454198"
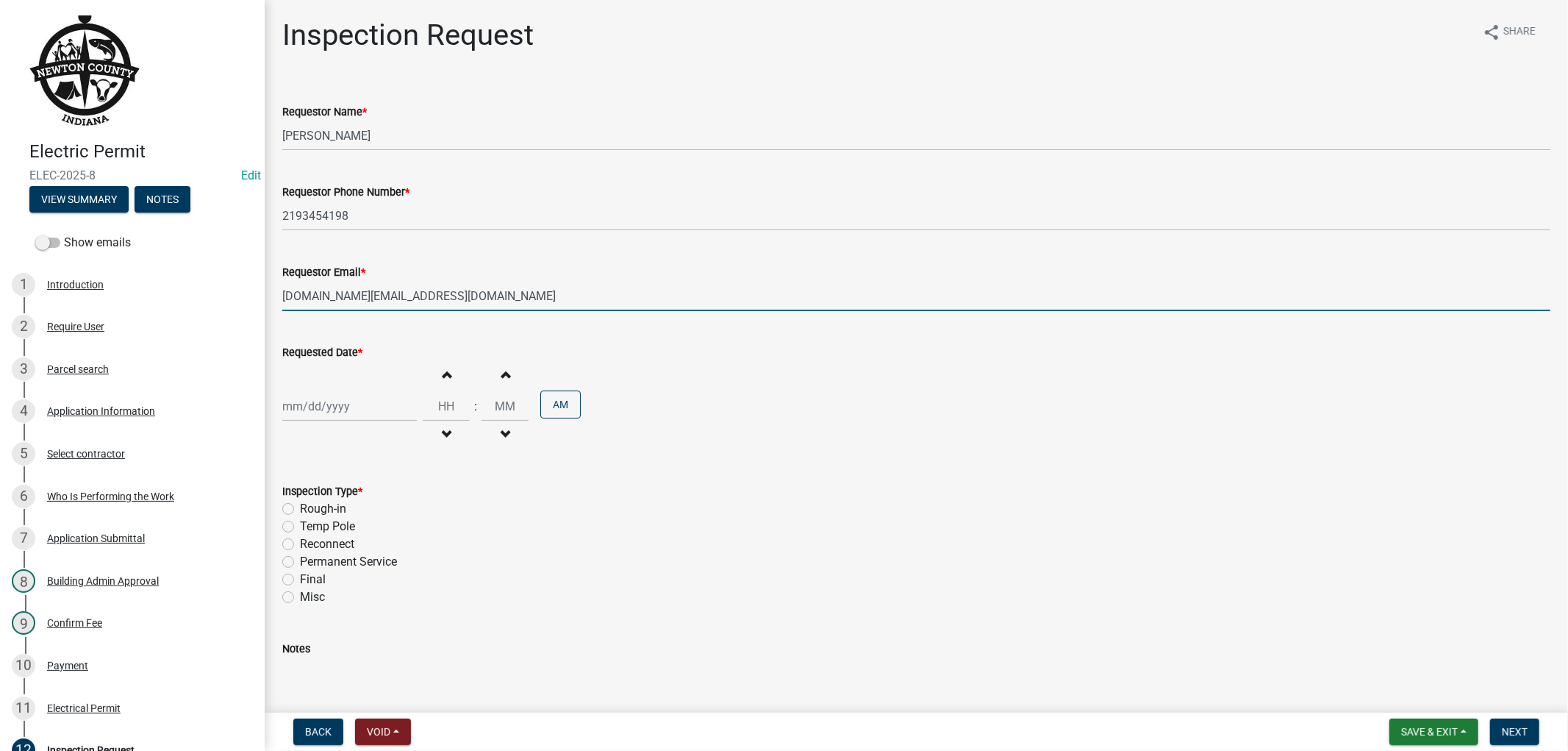
type input "[DOMAIN_NAME][EMAIL_ADDRESS][DOMAIN_NAME]"
click at [297, 400] on div at bounding box center [349, 406] width 135 height 30
select select "9"
select select "2025"
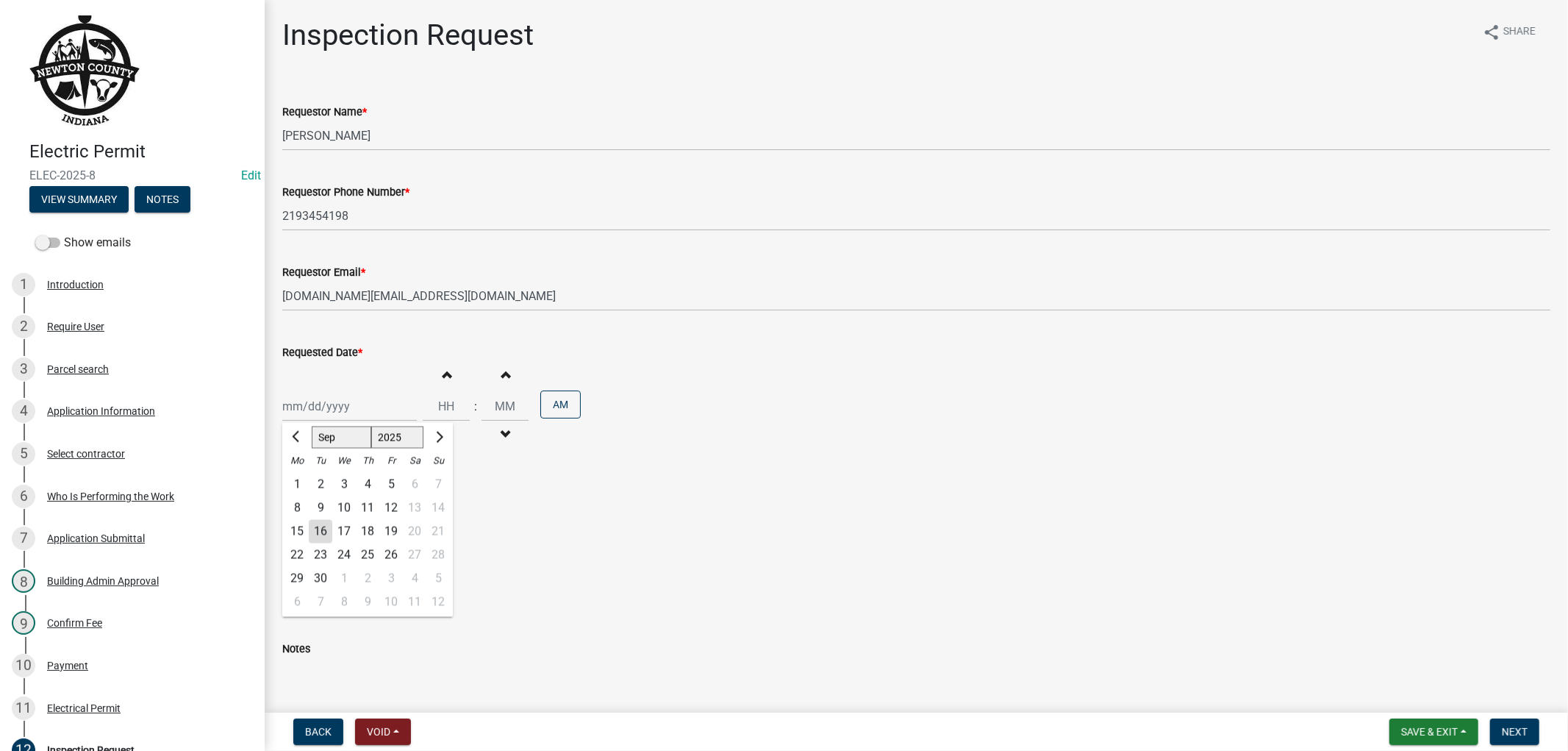
click at [395, 510] on div "12" at bounding box center [391, 508] width 23 height 23
type input "[DATE]"
click at [449, 405] on input "Hours" at bounding box center [446, 406] width 47 height 30
type input "11"
type input "00"
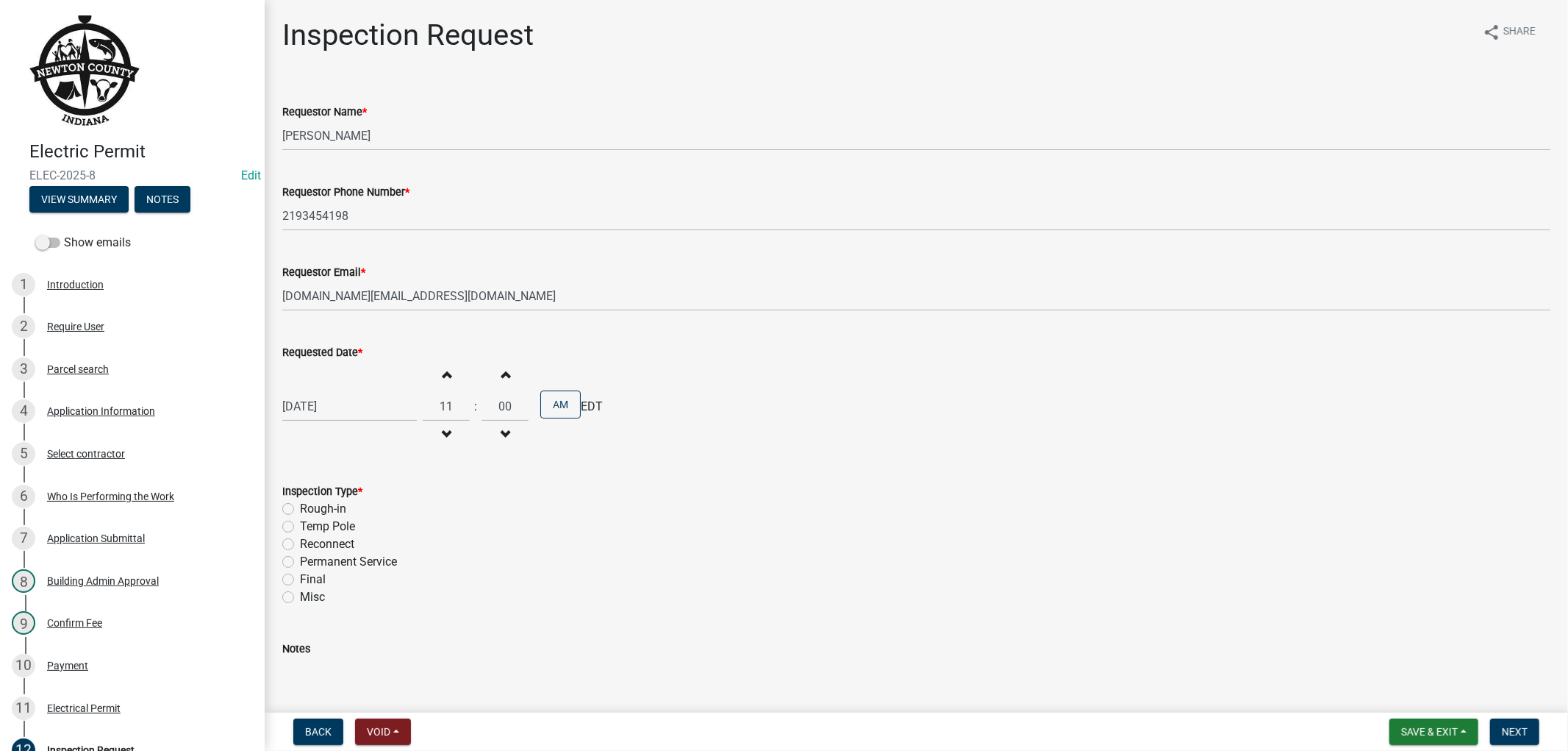
click at [300, 539] on label "Reconnect" at bounding box center [327, 544] width 54 height 18
click at [300, 539] on input "Reconnect" at bounding box center [304, 540] width 9 height 9
radio input "true"
click at [1408, 731] on span "Save & Exit" at bounding box center [1429, 731] width 57 height 12
click at [1512, 732] on span "Next" at bounding box center [1514, 731] width 26 height 12
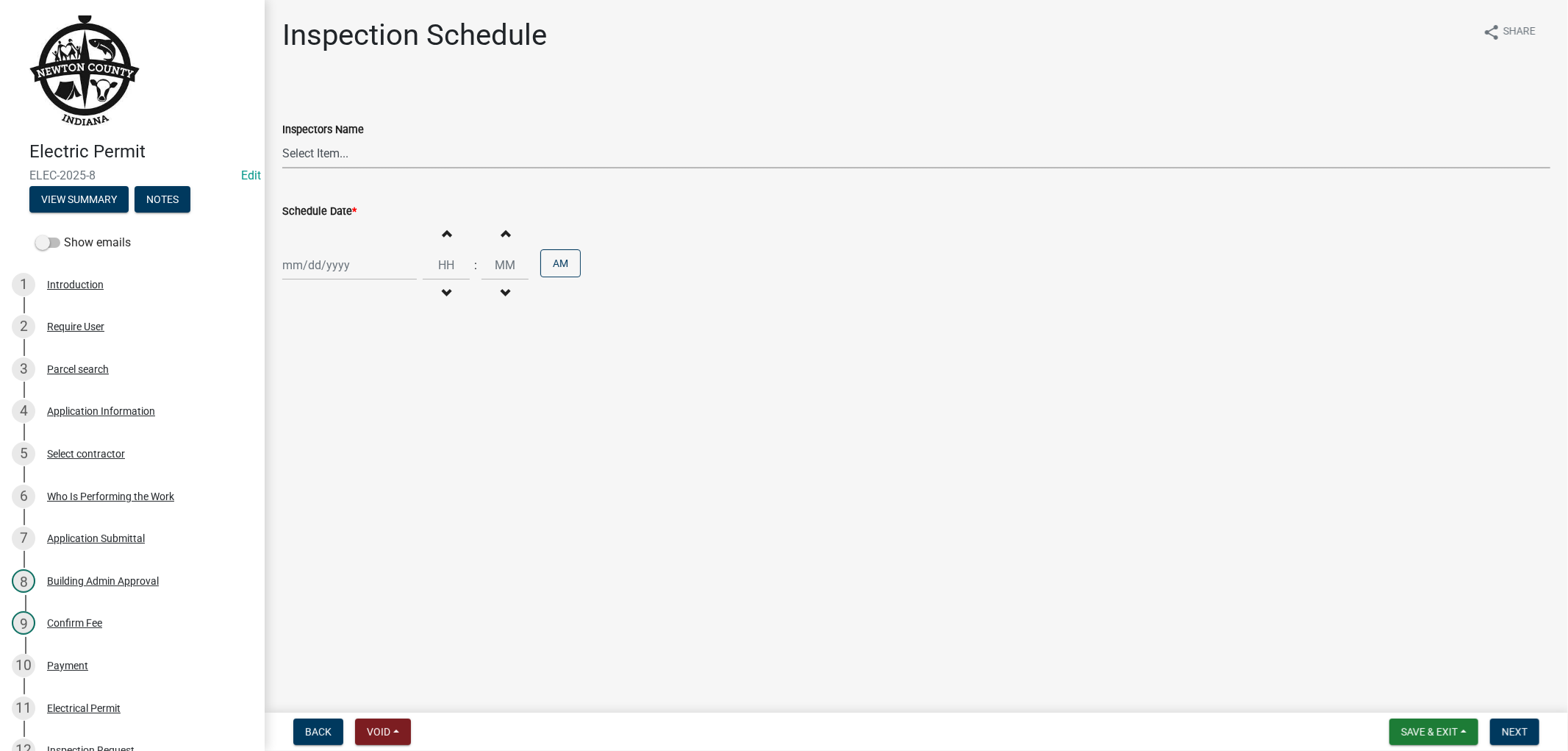
click at [358, 165] on select "Select Item... jcornell ([PERSON_NAME]) [PERSON_NAME] ([PERSON_NAME]) cvanderbo…" at bounding box center [916, 153] width 1268 height 30
select select "ebad0f8c-2052-440e-afac-a9d7888f8e9c"
click at [282, 138] on select "Select Item... jcornell ([PERSON_NAME]) [PERSON_NAME] ([PERSON_NAME]) cvanderbo…" at bounding box center [916, 153] width 1268 height 30
click at [343, 272] on div at bounding box center [349, 265] width 135 height 30
select select "9"
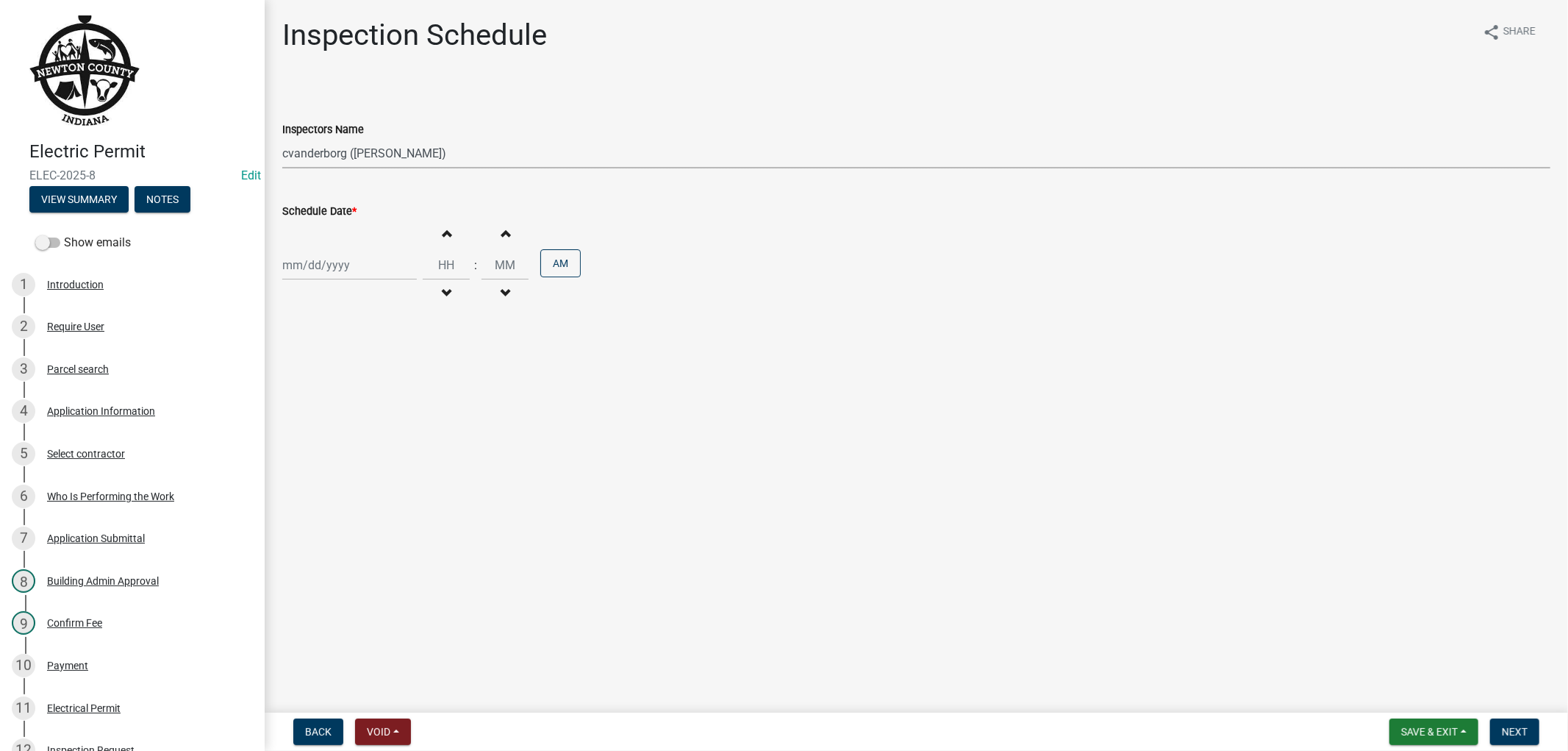
select select "2025"
click at [399, 367] on div "12" at bounding box center [391, 367] width 23 height 23
type input "[DATE]"
click at [435, 266] on input "Hours" at bounding box center [446, 265] width 47 height 30
type input "11"
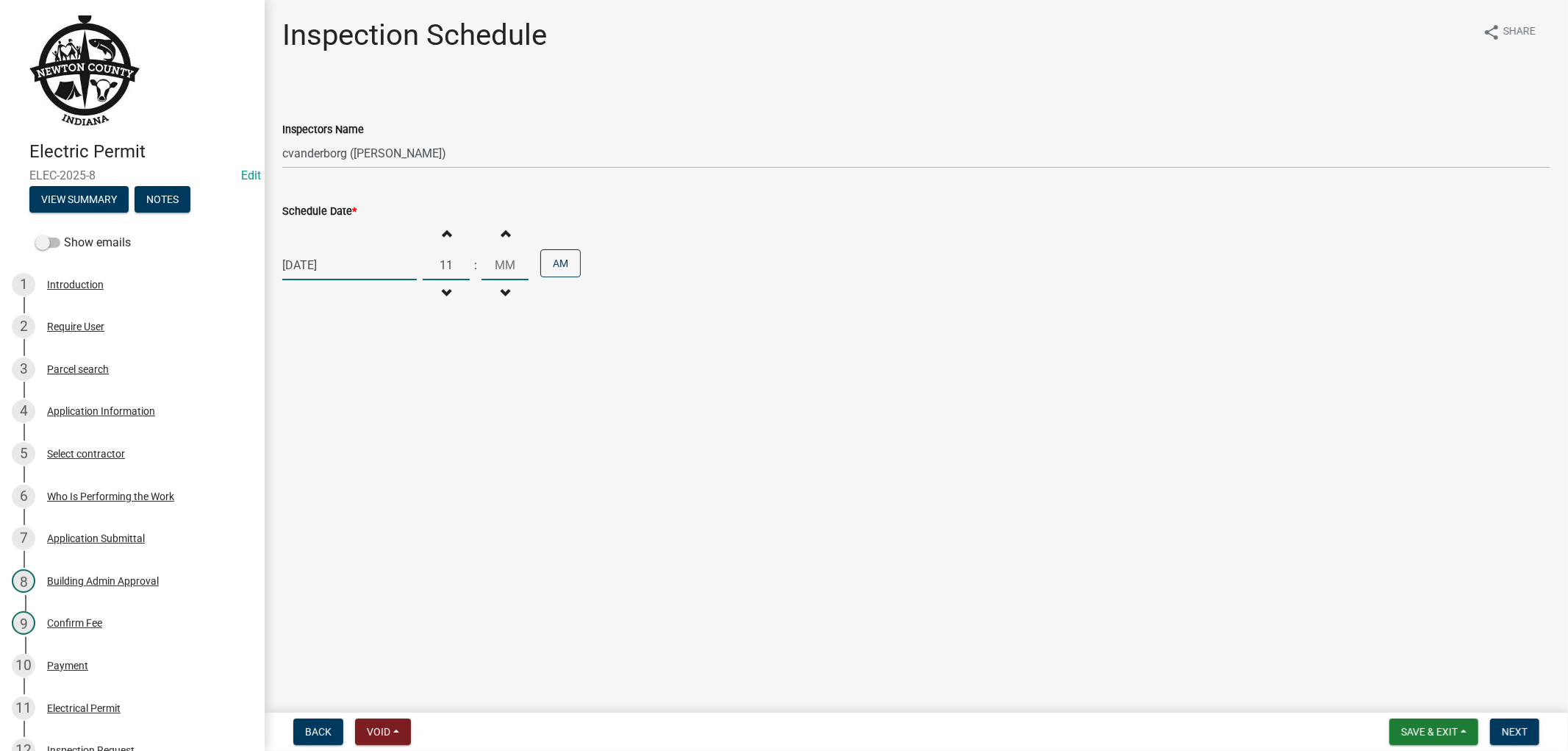
type input "00"
click at [1525, 731] on span "Next" at bounding box center [1514, 731] width 26 height 12
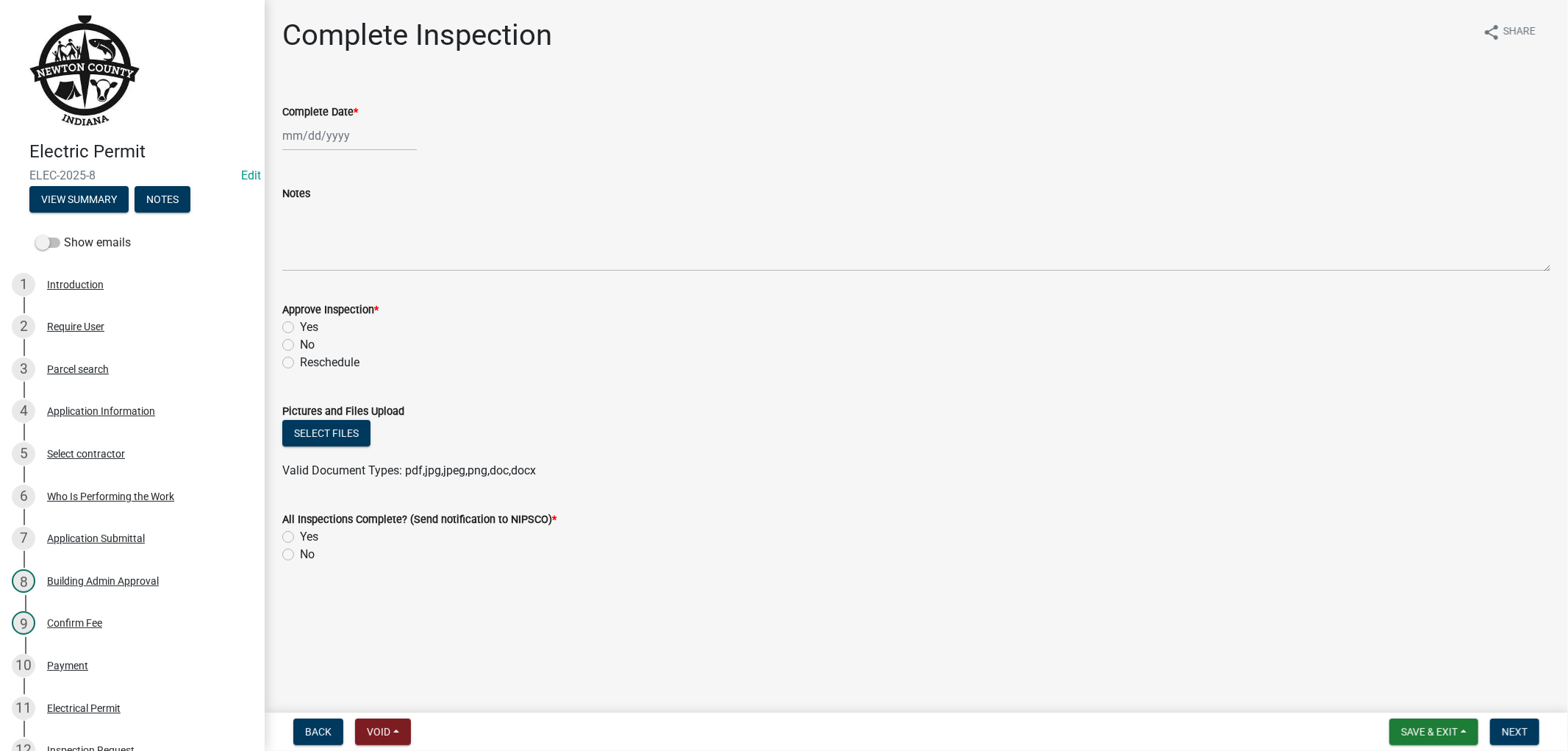
click at [322, 138] on div at bounding box center [349, 136] width 135 height 30
select select "9"
select select "2025"
click at [391, 230] on div "12" at bounding box center [391, 236] width 23 height 23
type input "[DATE]"
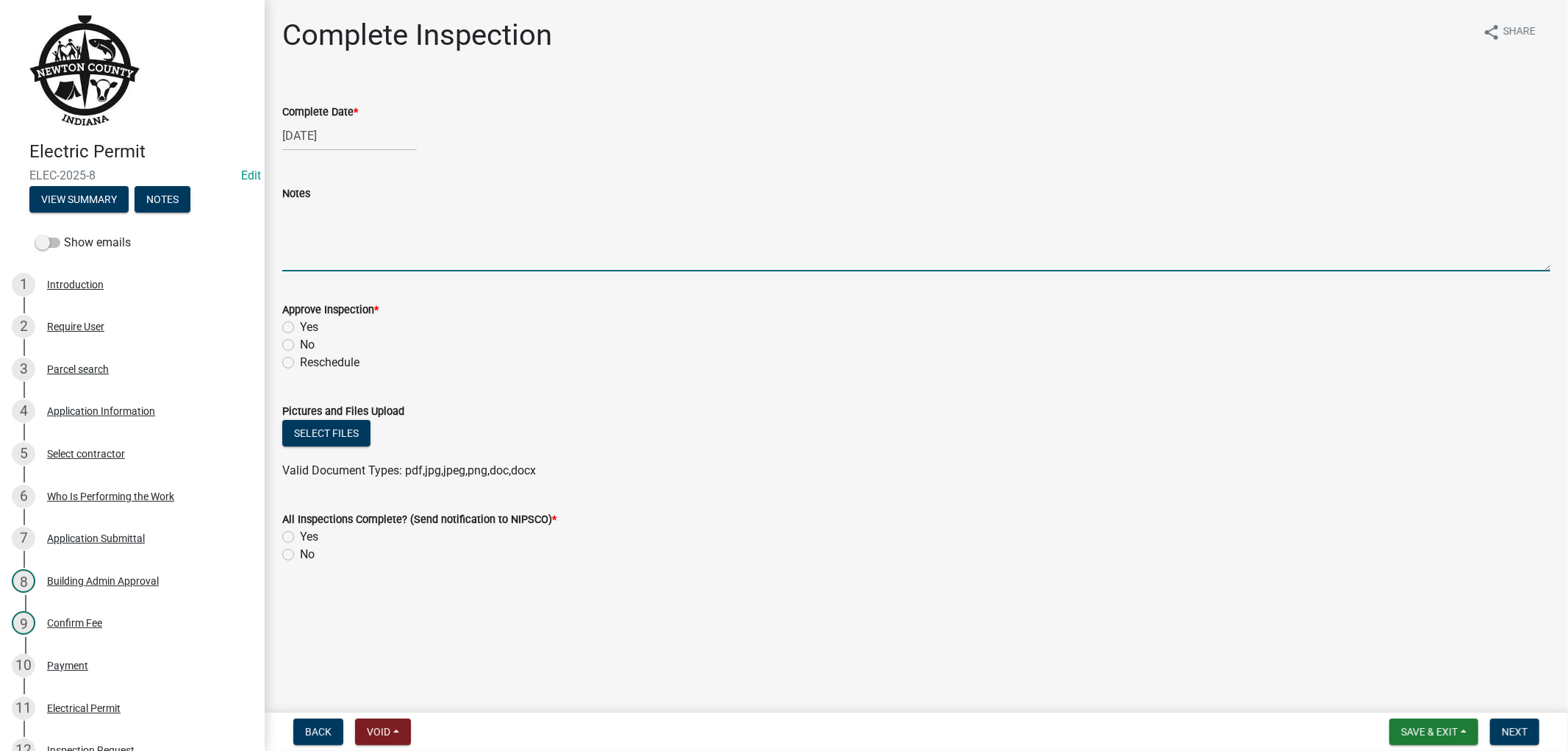
click at [324, 246] on textarea "Notes" at bounding box center [916, 236] width 1268 height 69
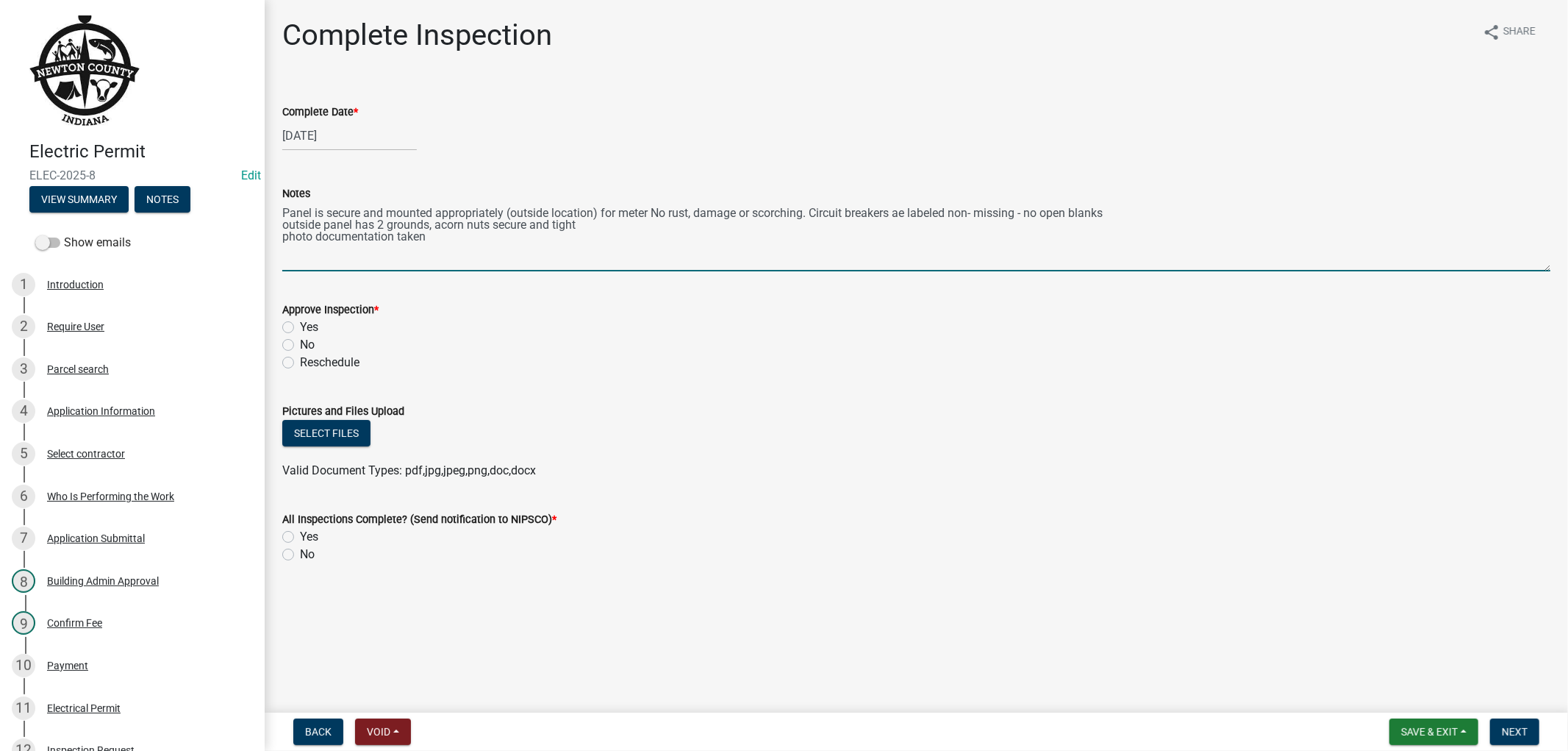
type textarea "Panel is secure and mounted appropriately (outside location) for meter No rust,…"
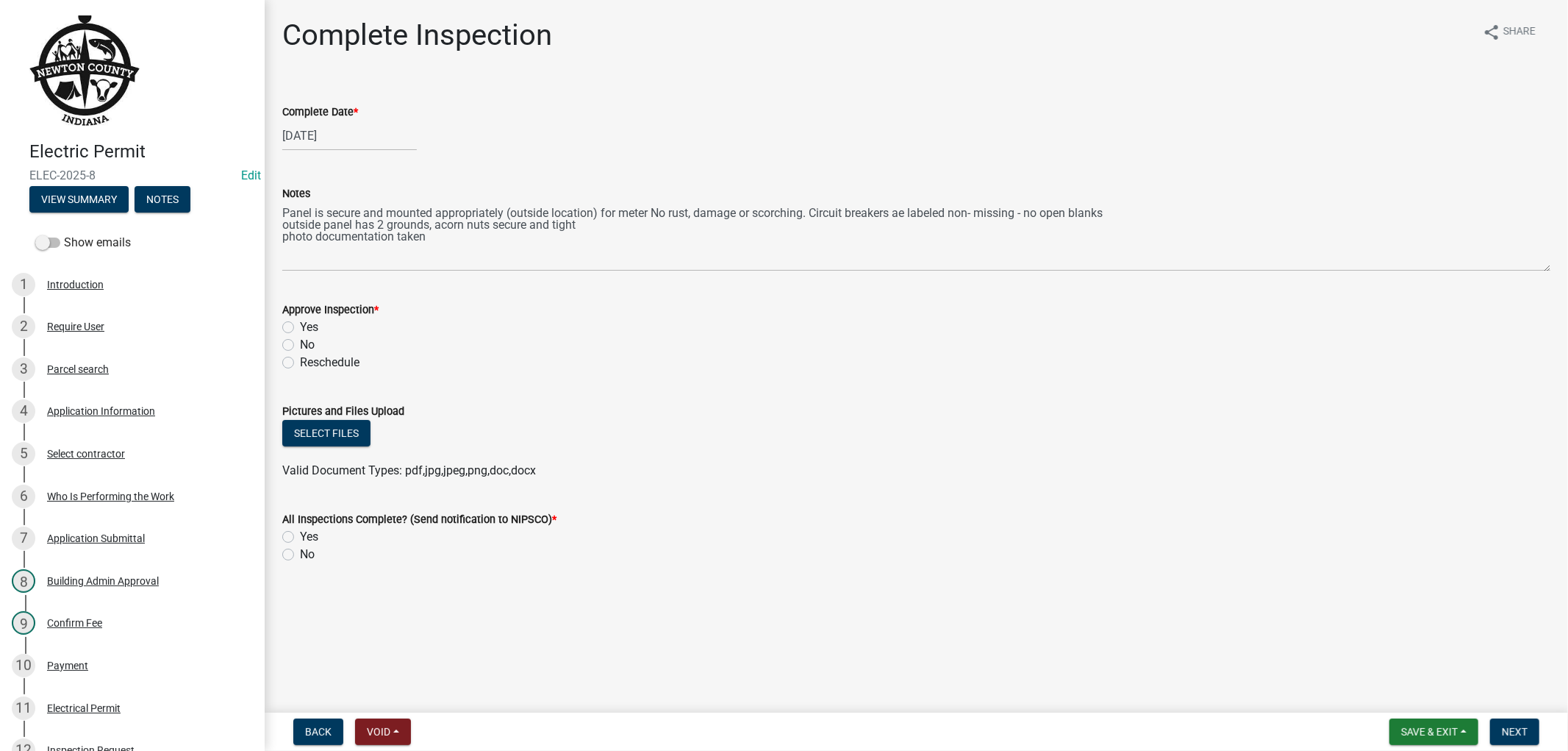
click at [300, 329] on label "Yes" at bounding box center [309, 327] width 19 height 18
click at [300, 328] on input "Yes" at bounding box center [304, 323] width 9 height 9
radio input "true"
click at [300, 539] on label "Yes" at bounding box center [309, 536] width 19 height 18
click at [300, 538] on input "Yes" at bounding box center [304, 532] width 9 height 9
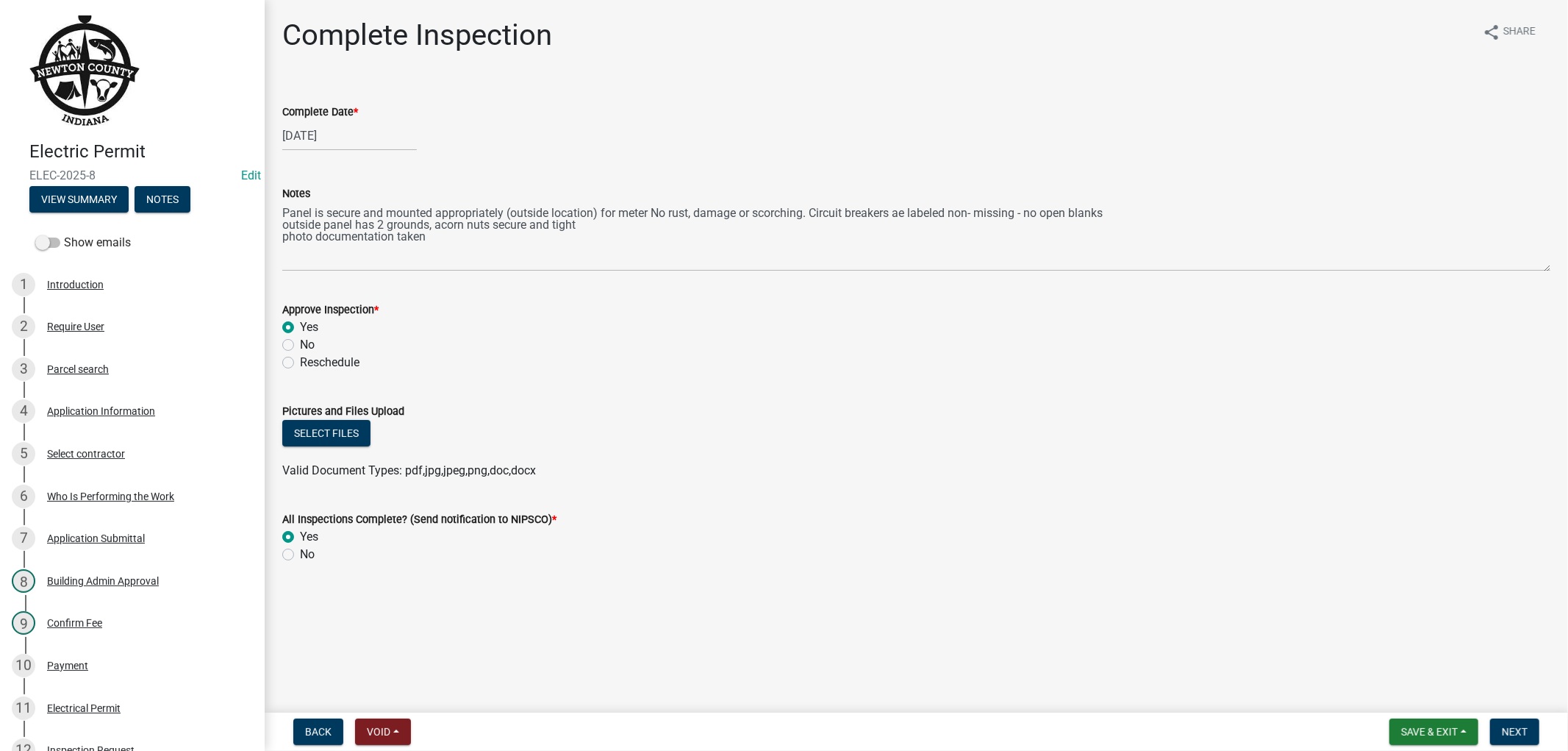
radio input "true"
click at [340, 424] on button "Select files" at bounding box center [326, 433] width 88 height 26
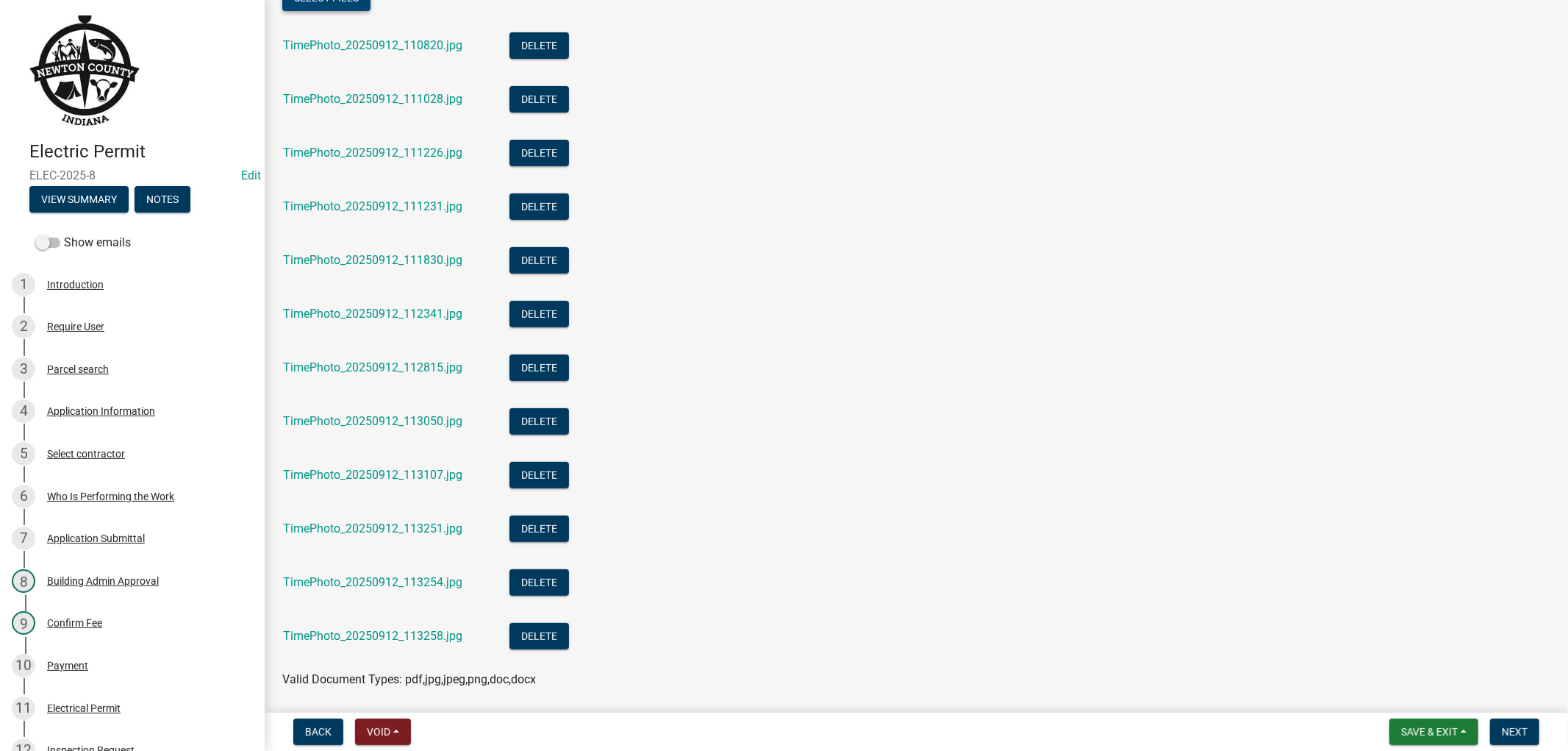
scroll to position [570, 0]
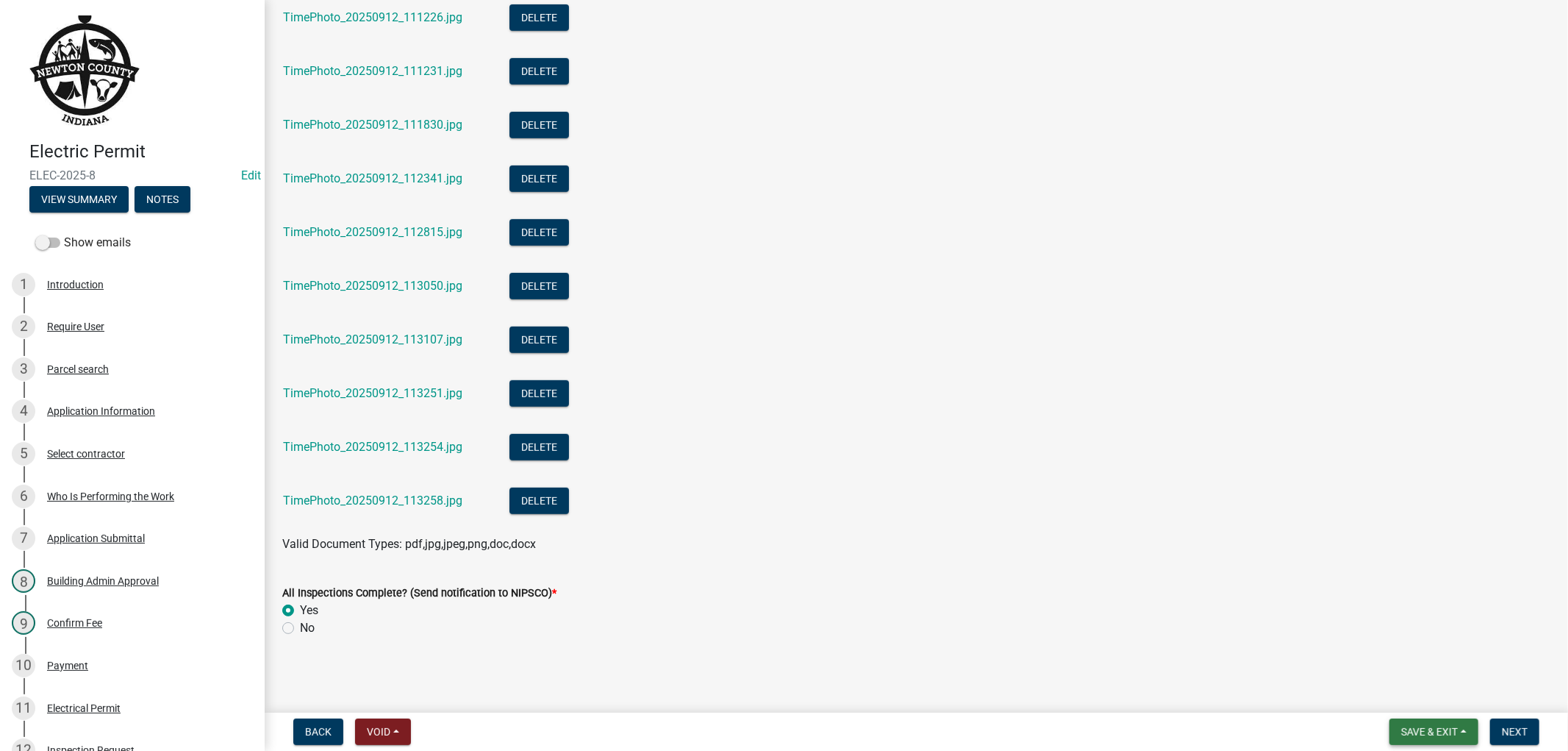
click at [1454, 729] on span "Save & Exit" at bounding box center [1429, 731] width 57 height 12
click at [1433, 667] on button "Save" at bounding box center [1419, 658] width 118 height 36
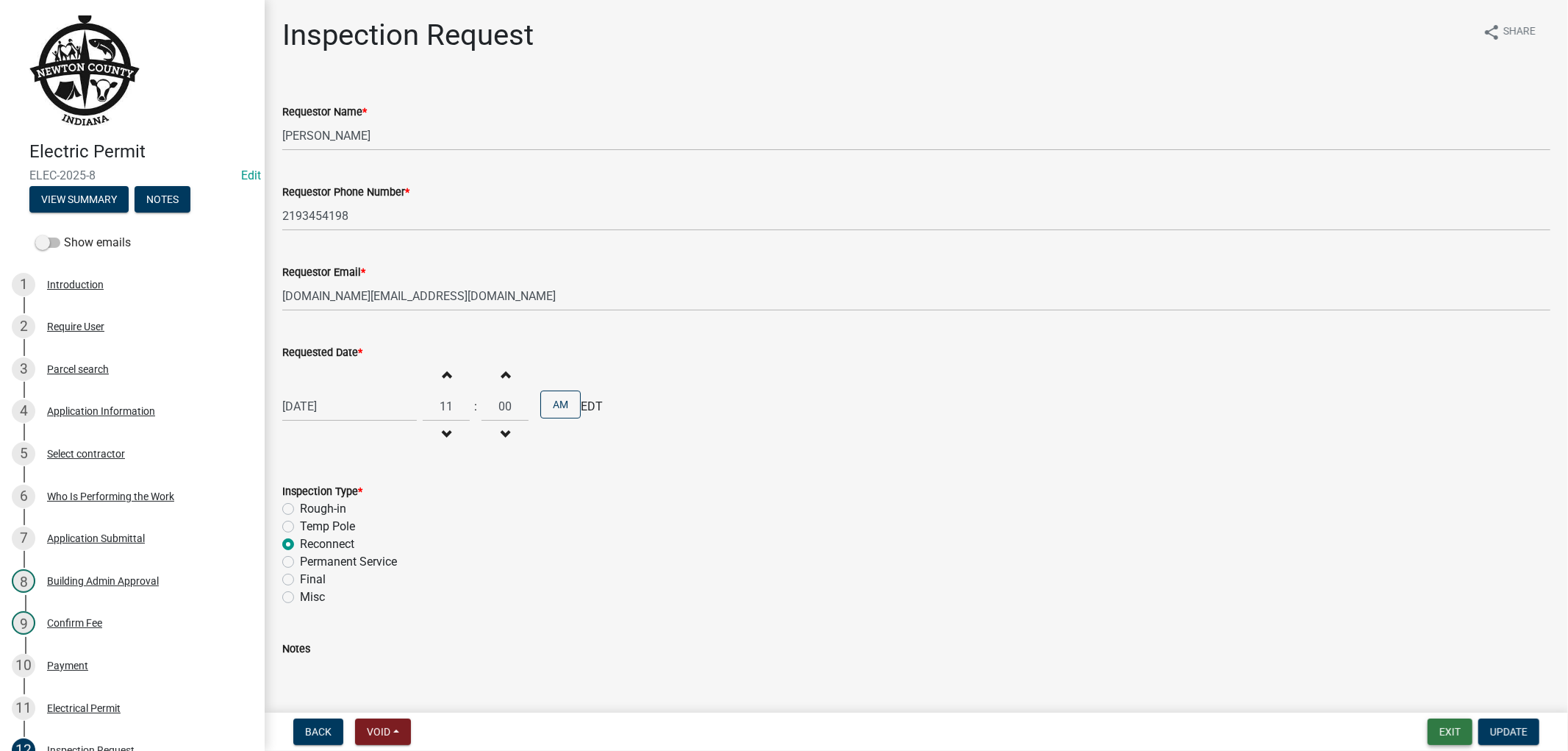
click at [1461, 729] on button "Exit" at bounding box center [1450, 732] width 45 height 26
